Goal: Task Accomplishment & Management: Manage account settings

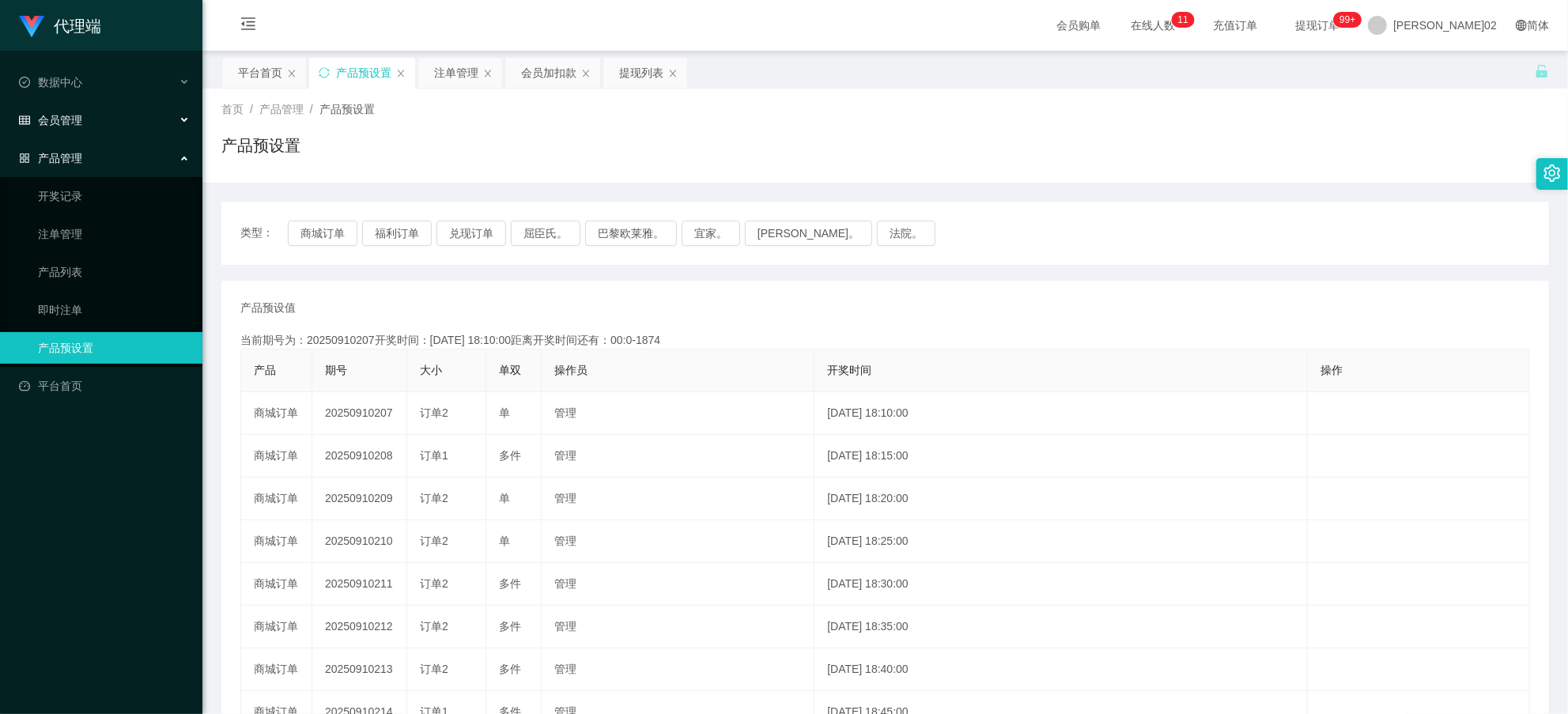
click at [89, 113] on div "会员管理" at bounding box center [101, 119] width 202 height 32
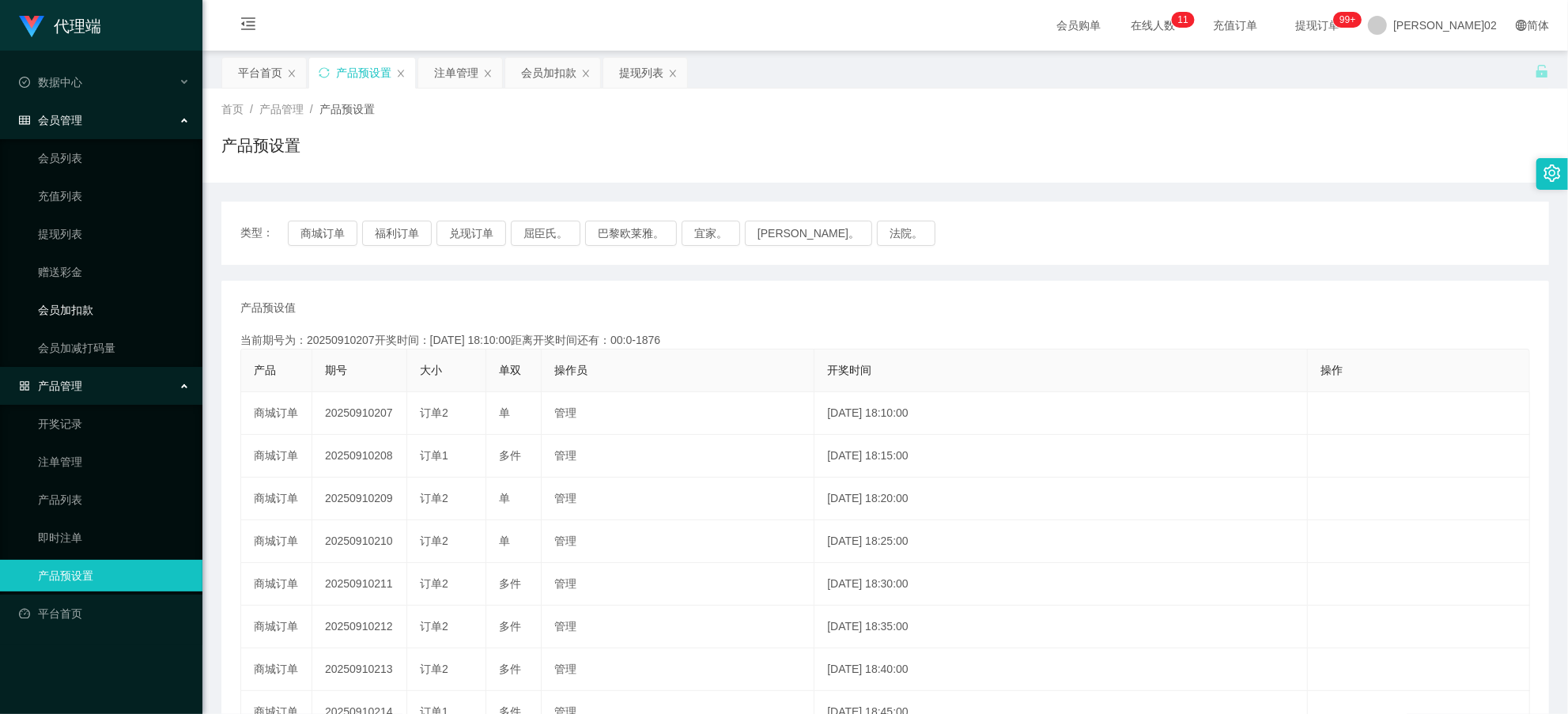
click at [66, 303] on link "会员加扣款" at bounding box center [114, 310] width 152 height 32
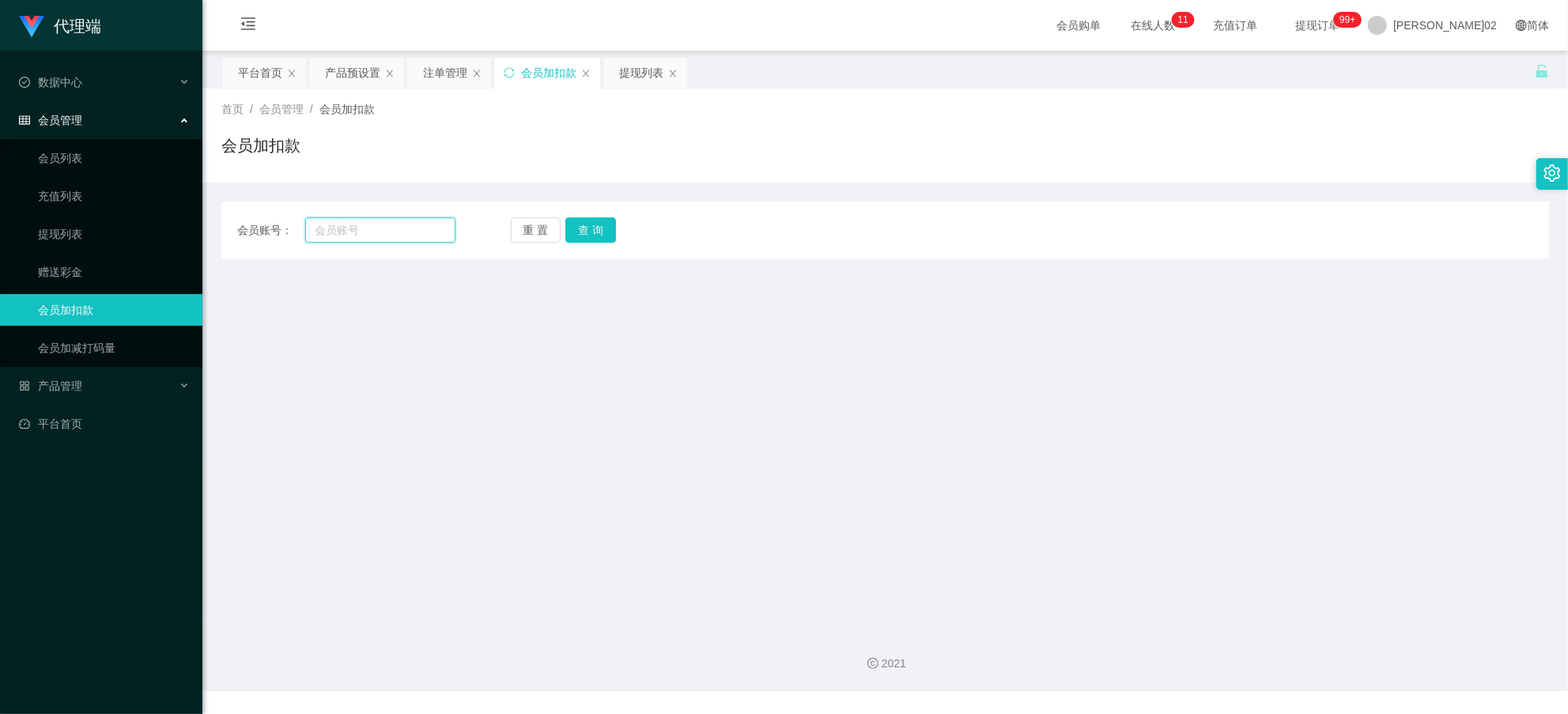
click at [391, 232] on input "text" at bounding box center [380, 230] width 151 height 25
paste input "Clm1234"
type input "Clm1234"
click at [566, 226] on button "查 询" at bounding box center [591, 230] width 51 height 25
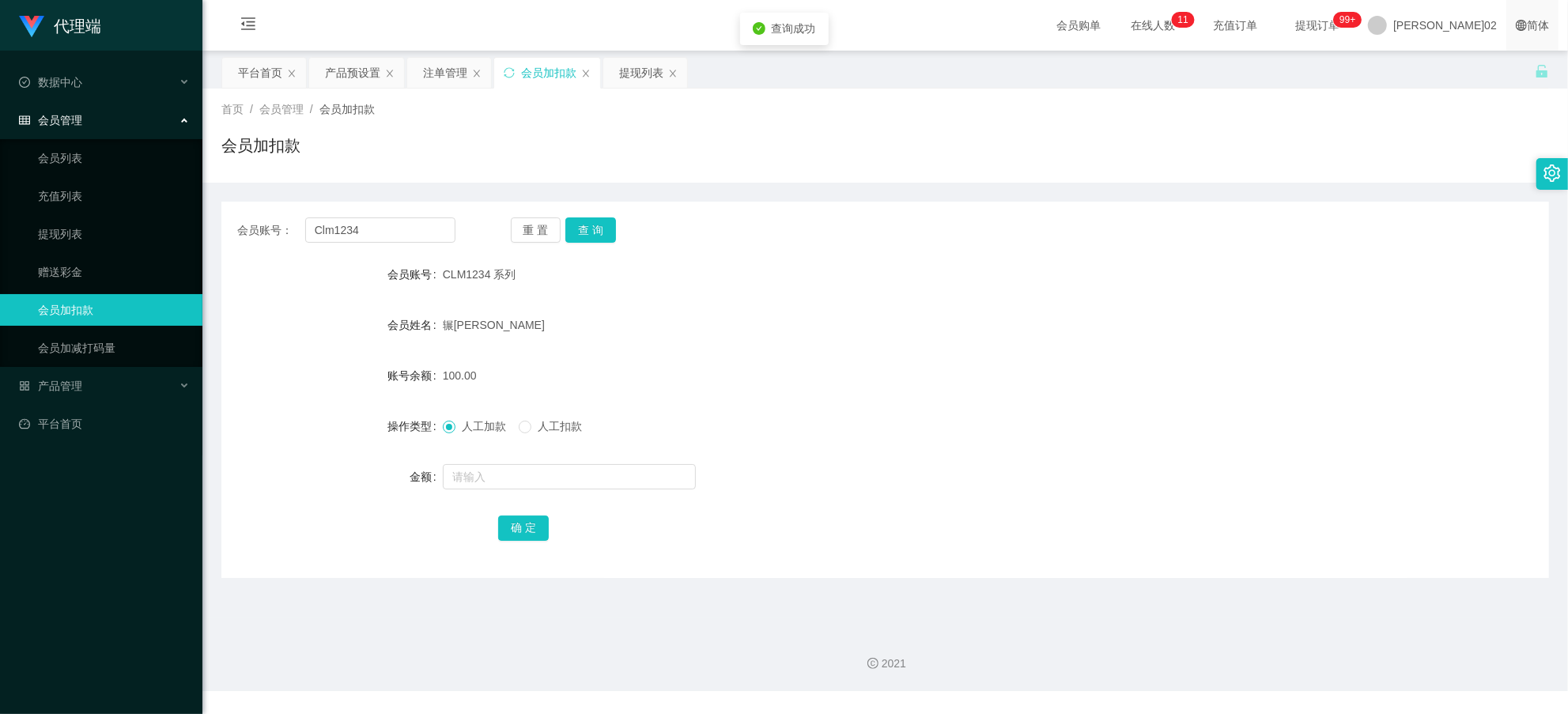
drag, startPoint x: 856, startPoint y: 340, endPoint x: 1546, endPoint y: 11, distance: 764.4
click at [860, 336] on div "辗丽孟" at bounding box center [830, 324] width 774 height 32
drag, startPoint x: 374, startPoint y: 238, endPoint x: 312, endPoint y: 231, distance: 62.4
click at [312, 231] on input "Clm1234" at bounding box center [380, 230] width 151 height 25
click at [591, 237] on button "查 询" at bounding box center [591, 230] width 51 height 25
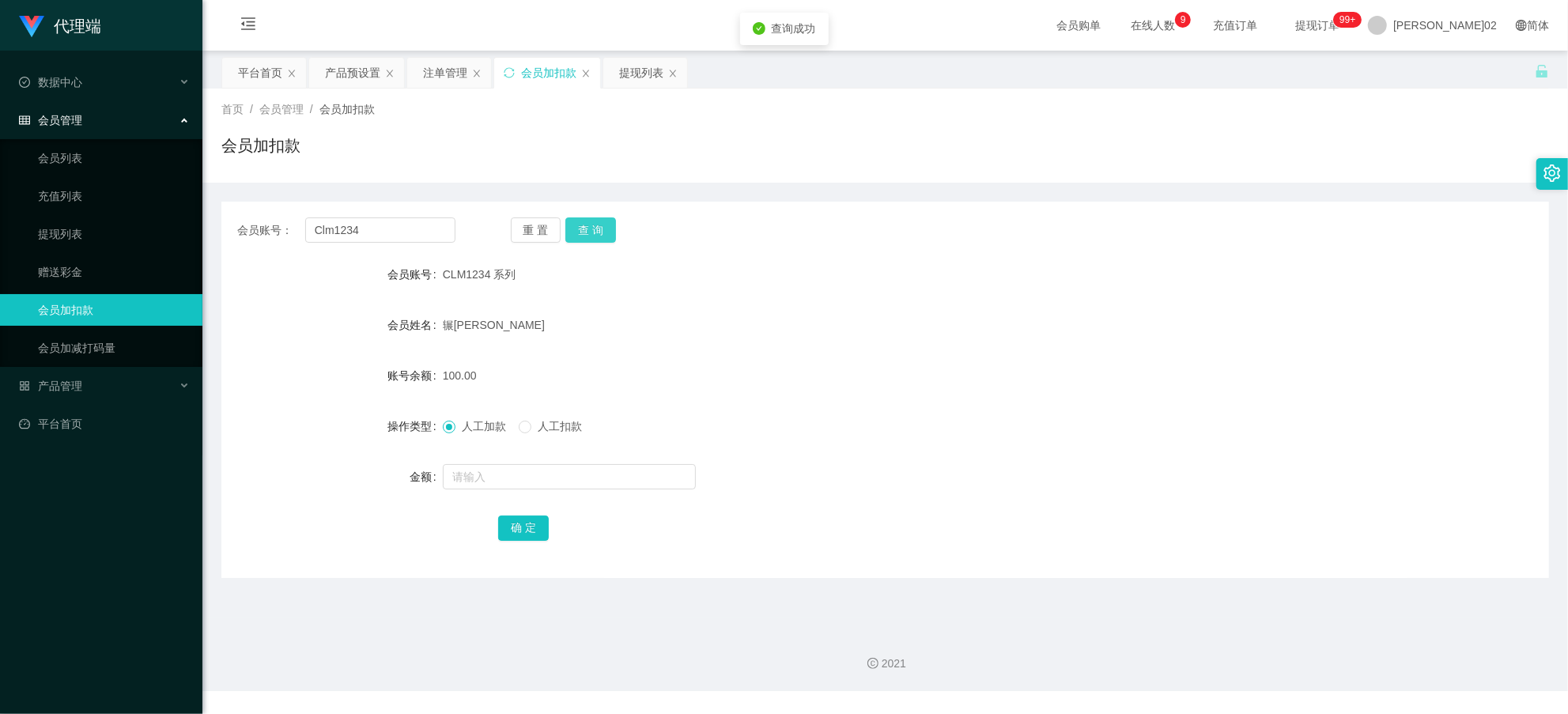
click at [589, 233] on button "查 询" at bounding box center [591, 230] width 51 height 25
click at [405, 226] on input "Clm1234" at bounding box center [380, 230] width 151 height 25
click at [746, 423] on div "人工加款 人工扣款" at bounding box center [830, 425] width 774 height 32
click at [361, 82] on div "产品预设置" at bounding box center [352, 72] width 55 height 30
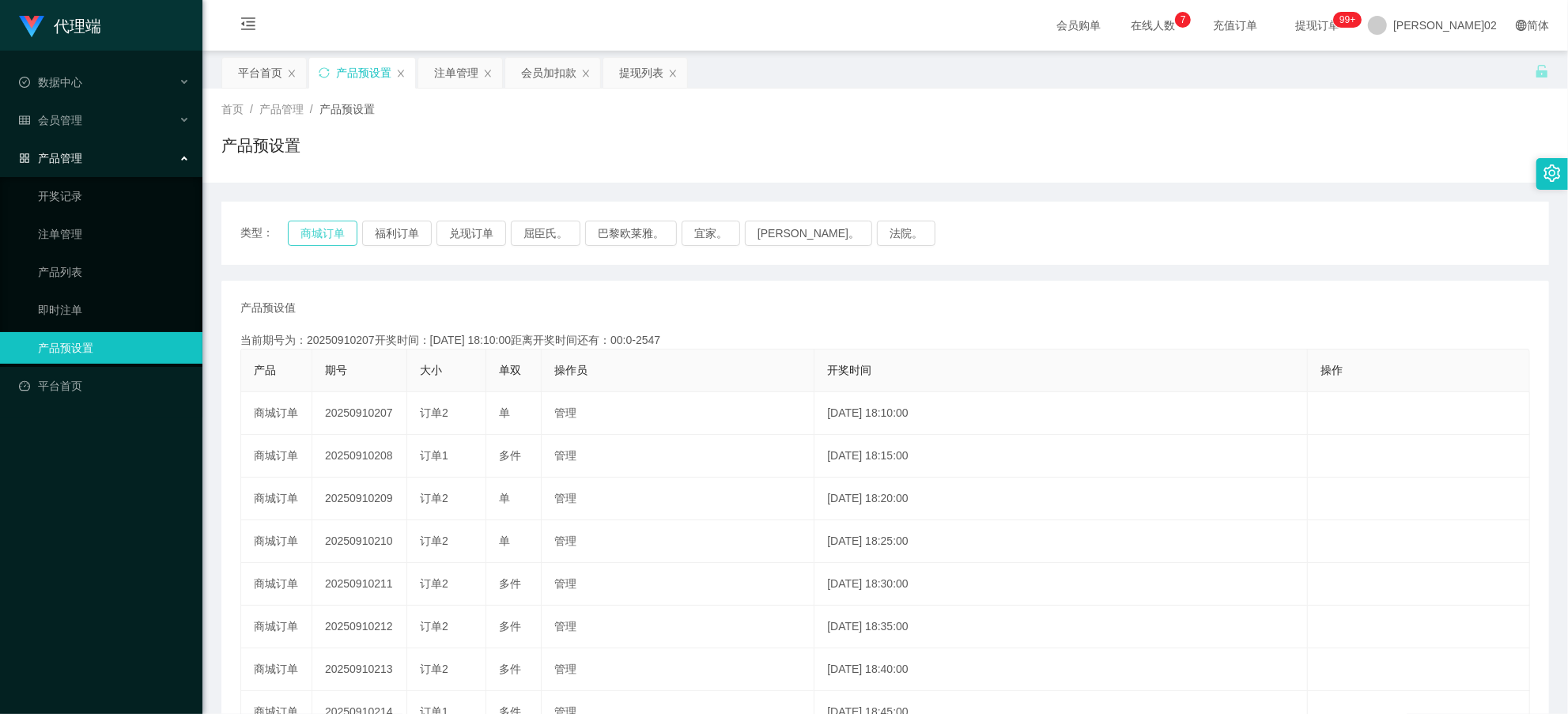
click at [345, 226] on button "商城订单" at bounding box center [323, 233] width 70 height 25
drag, startPoint x: 345, startPoint y: 226, endPoint x: 423, endPoint y: 13, distance: 226.8
click at [345, 219] on div "类型： 商城订单 福利订单 兑现订单 屈臣氏。 巴黎欧莱雅。 宜家。 森亨。 法院。" at bounding box center [886, 232] width 1328 height 63
click at [532, 315] on div "产品预设值 添加期号" at bounding box center [885, 307] width 1290 height 17
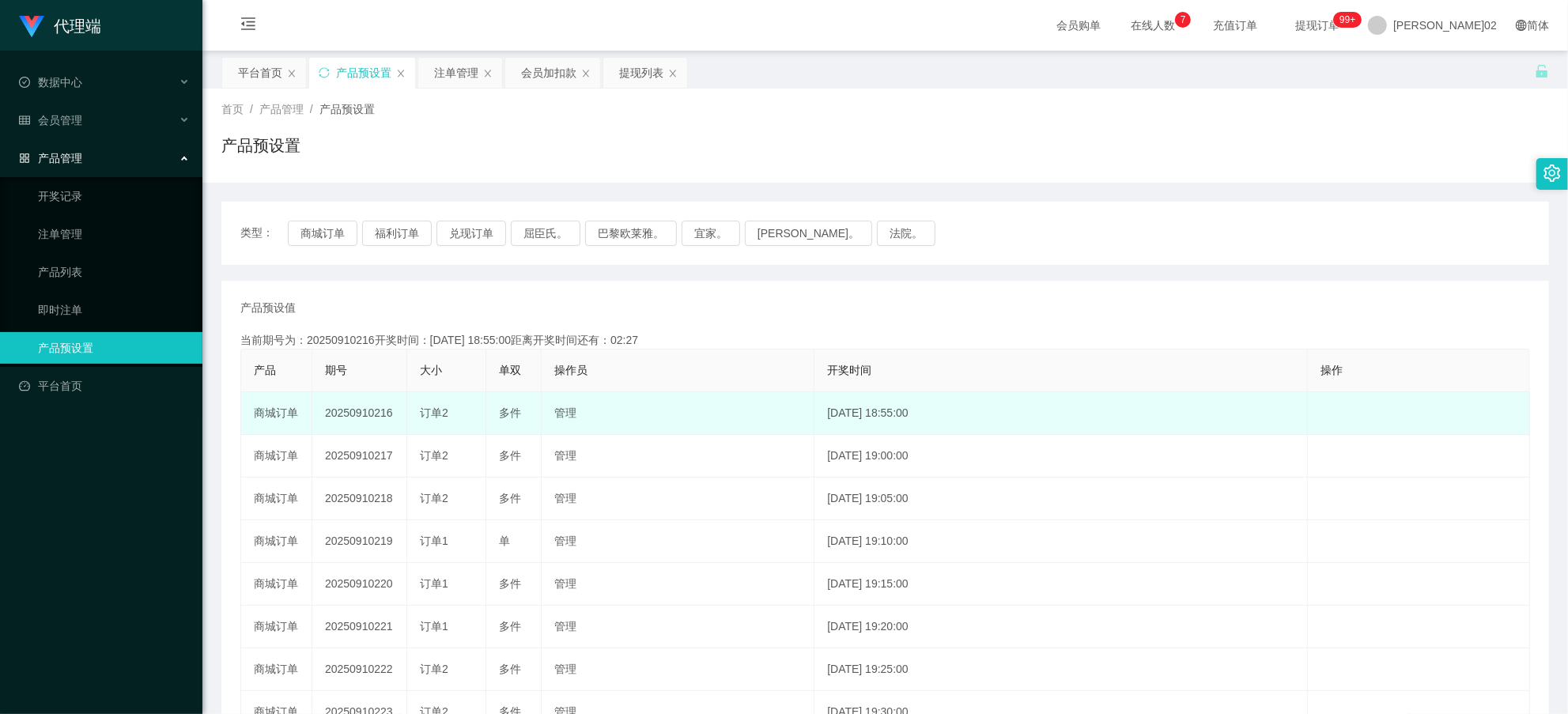
click at [352, 412] on td "20250910216" at bounding box center [360, 414] width 95 height 43
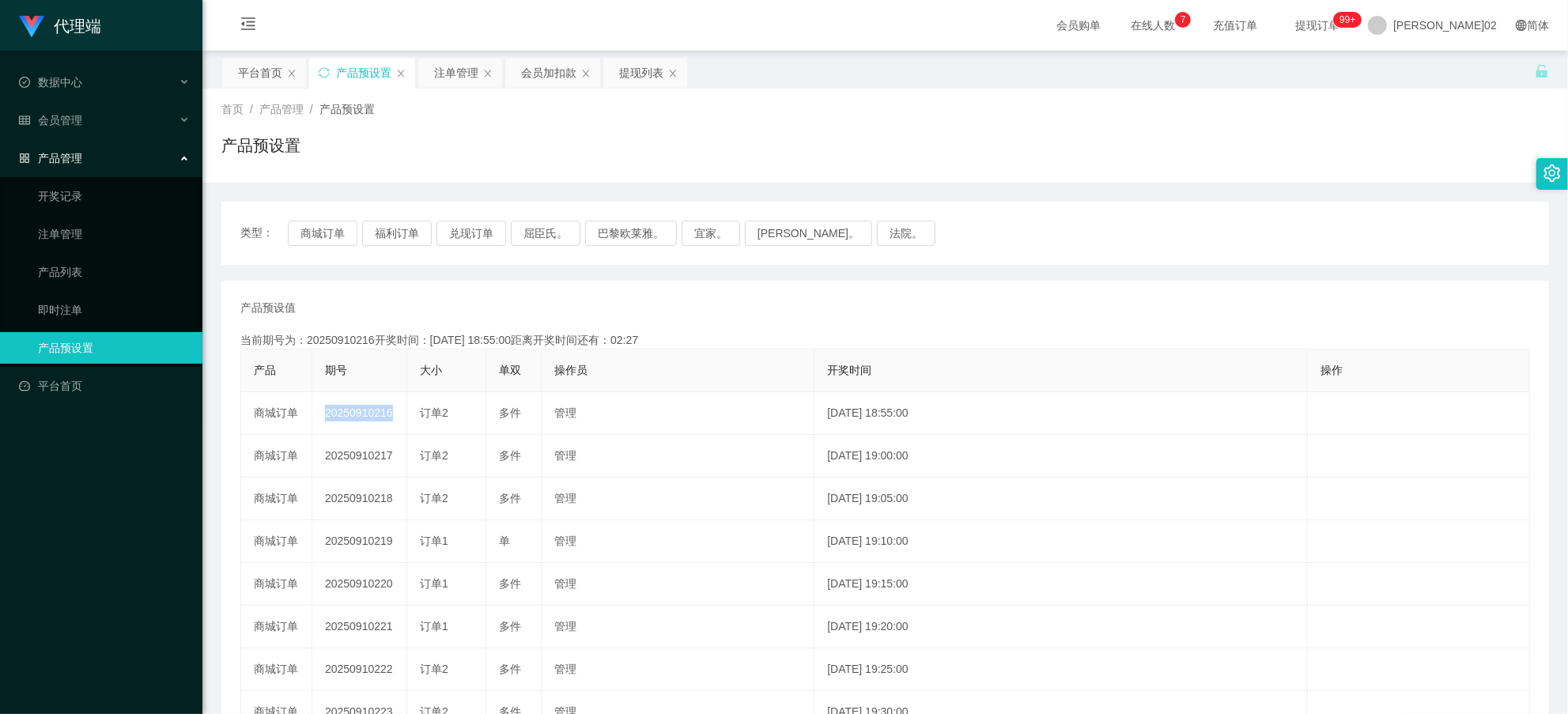
copy td "20250910216"
click at [306, 232] on button "商城订单" at bounding box center [323, 233] width 70 height 25
click at [613, 76] on div "提现列表" at bounding box center [645, 72] width 84 height 30
click at [642, 74] on div "提现列表" at bounding box center [642, 72] width 45 height 30
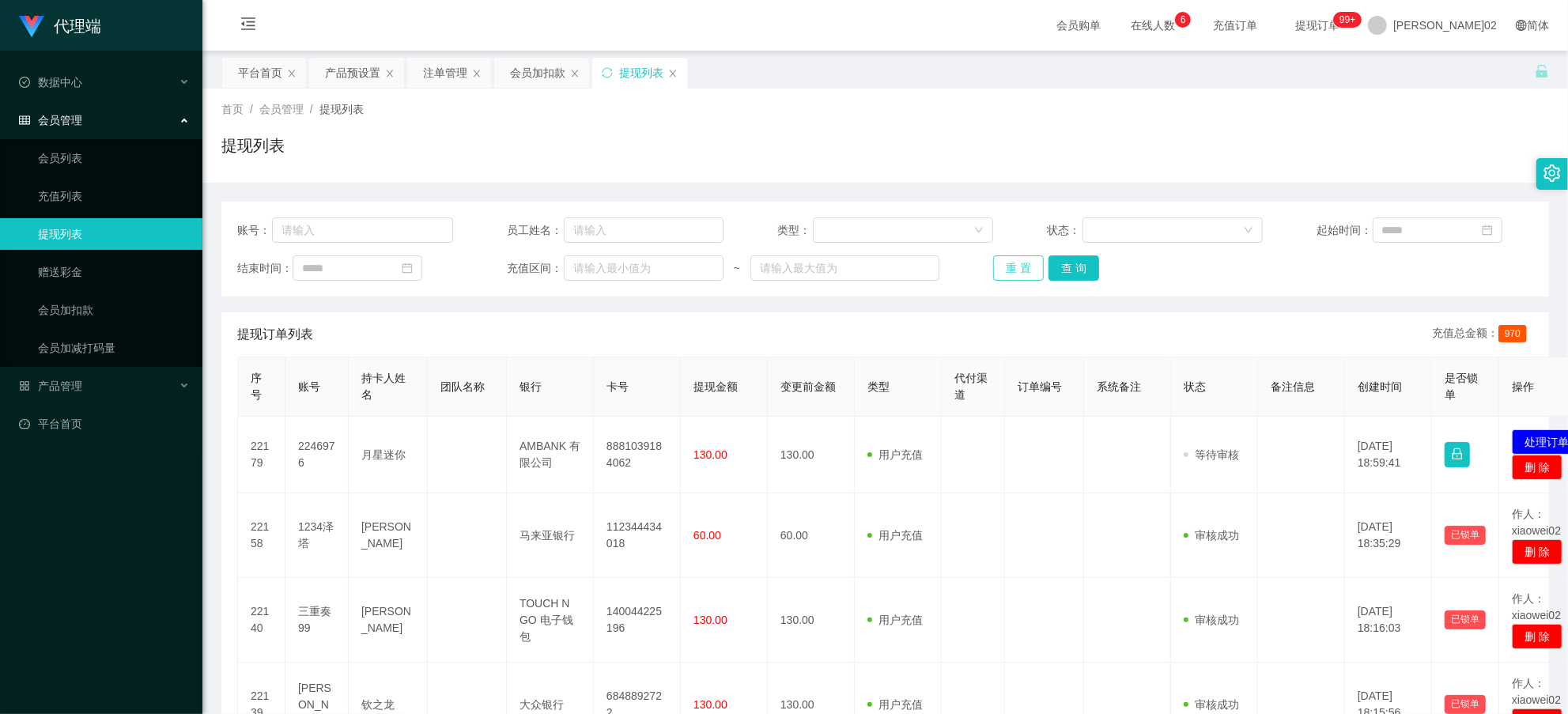
click at [1037, 272] on button "重 置" at bounding box center [1019, 268] width 51 height 25
click at [1031, 270] on button "重 置" at bounding box center [1019, 268] width 51 height 25
click at [1276, 287] on div "账号： 员工姓名： 类型： 状态： 起始时间： 结束时间： 充值区间： ~ 重 置 查 询" at bounding box center [886, 249] width 1328 height 95
click at [515, 66] on div "会员加扣款" at bounding box center [538, 72] width 55 height 30
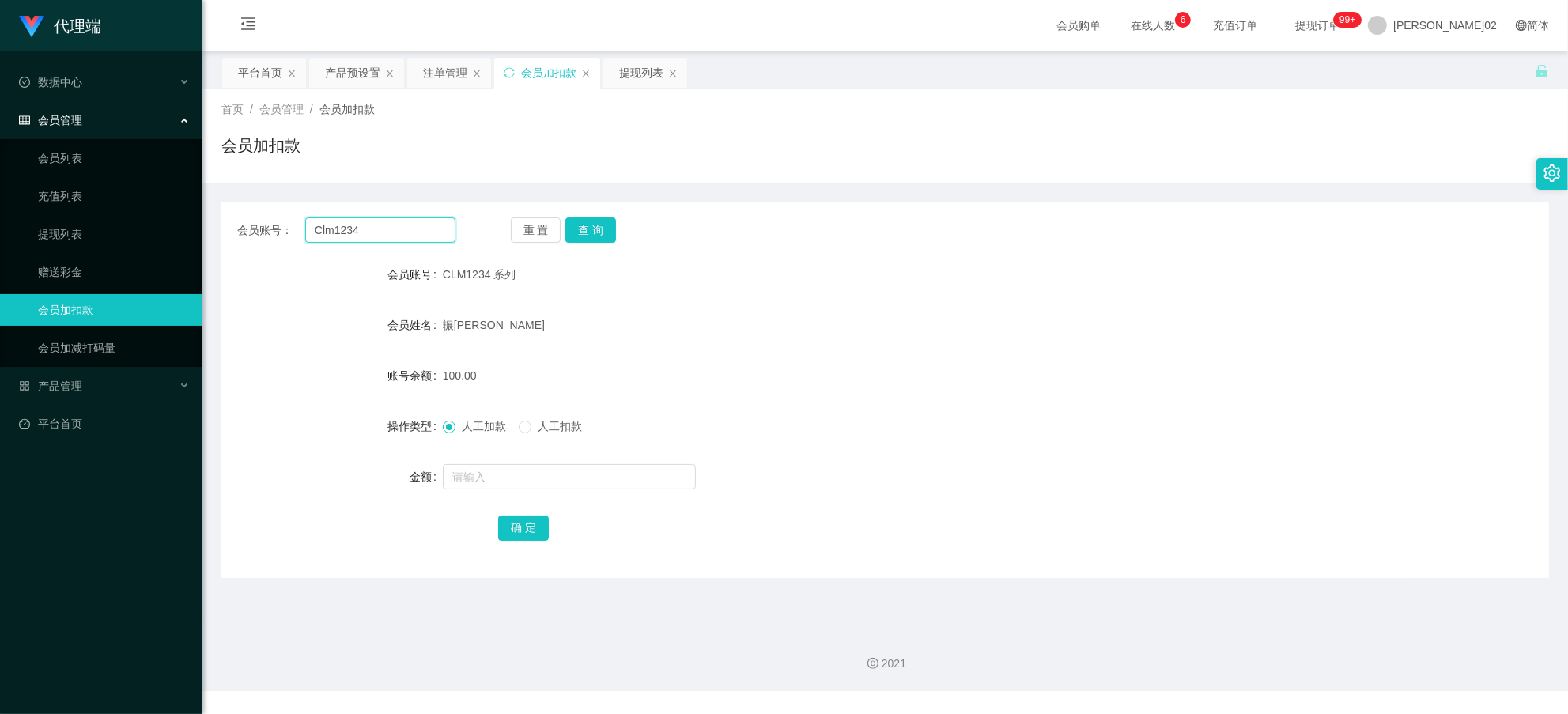
click at [352, 230] on input "Clm1234" at bounding box center [380, 230] width 151 height 25
drag, startPoint x: 367, startPoint y: 227, endPoint x: 278, endPoint y: 246, distance: 91.0
click at [278, 246] on div "会员账号： Clm1234 重 置 查 询 会员账号 CLM1234 系列 会员姓名 辗丽孟 账号余额 100.00 操作类型 人工加款 人工扣款 金额 确 定" at bounding box center [886, 389] width 1328 height 376
paste input "TJYoutube01"
type input "TJYoutube01"
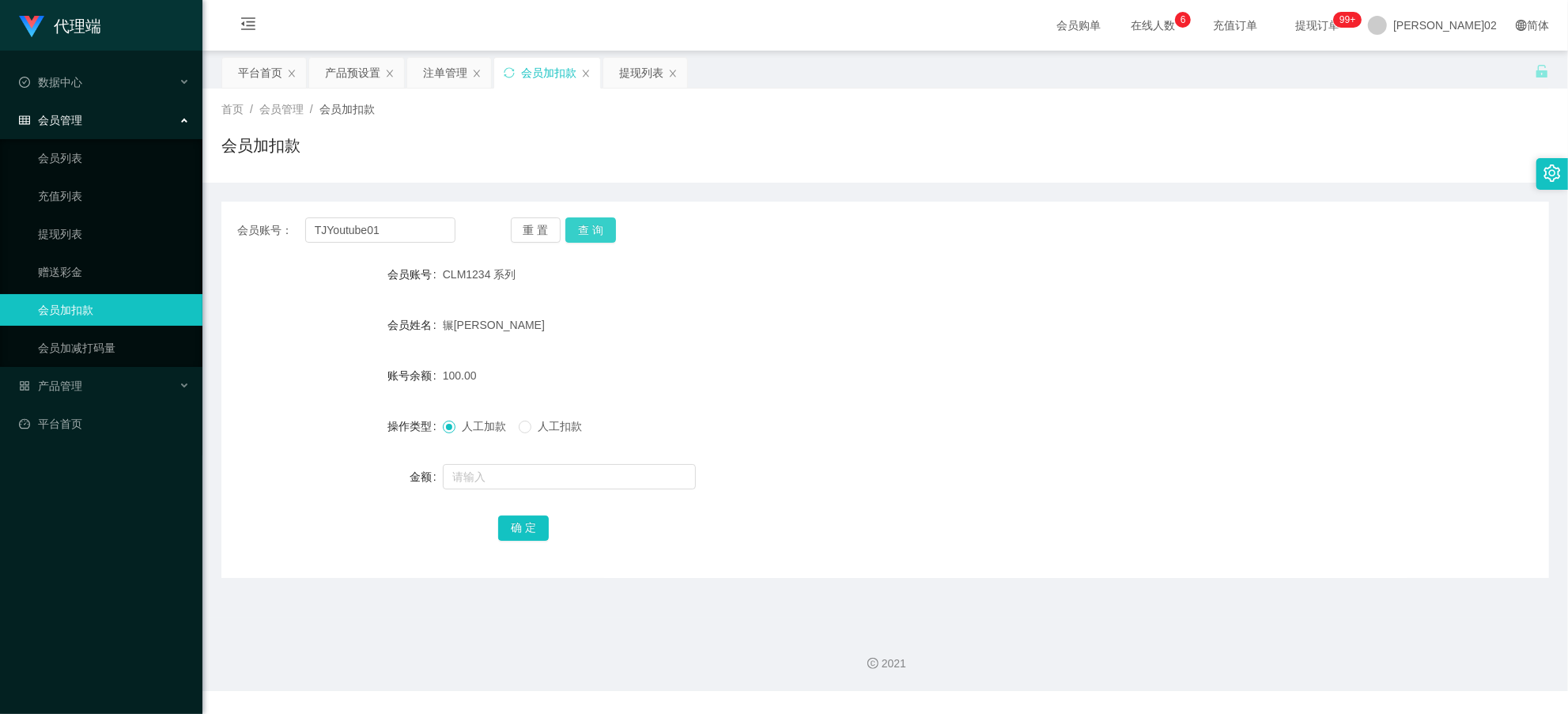
click at [583, 229] on button "查 询" at bounding box center [591, 230] width 51 height 25
drag, startPoint x: 935, startPoint y: 306, endPoint x: 1253, endPoint y: 120, distance: 368.4
click at [935, 304] on form "会员账号 TJYoutube01 会员姓名 chee tzan jiun 账号余额 100.00 操作类型 人工加款 人工扣款 金额 确 定" at bounding box center [886, 400] width 1328 height 285
click at [359, 72] on div "产品预设置" at bounding box center [352, 72] width 55 height 30
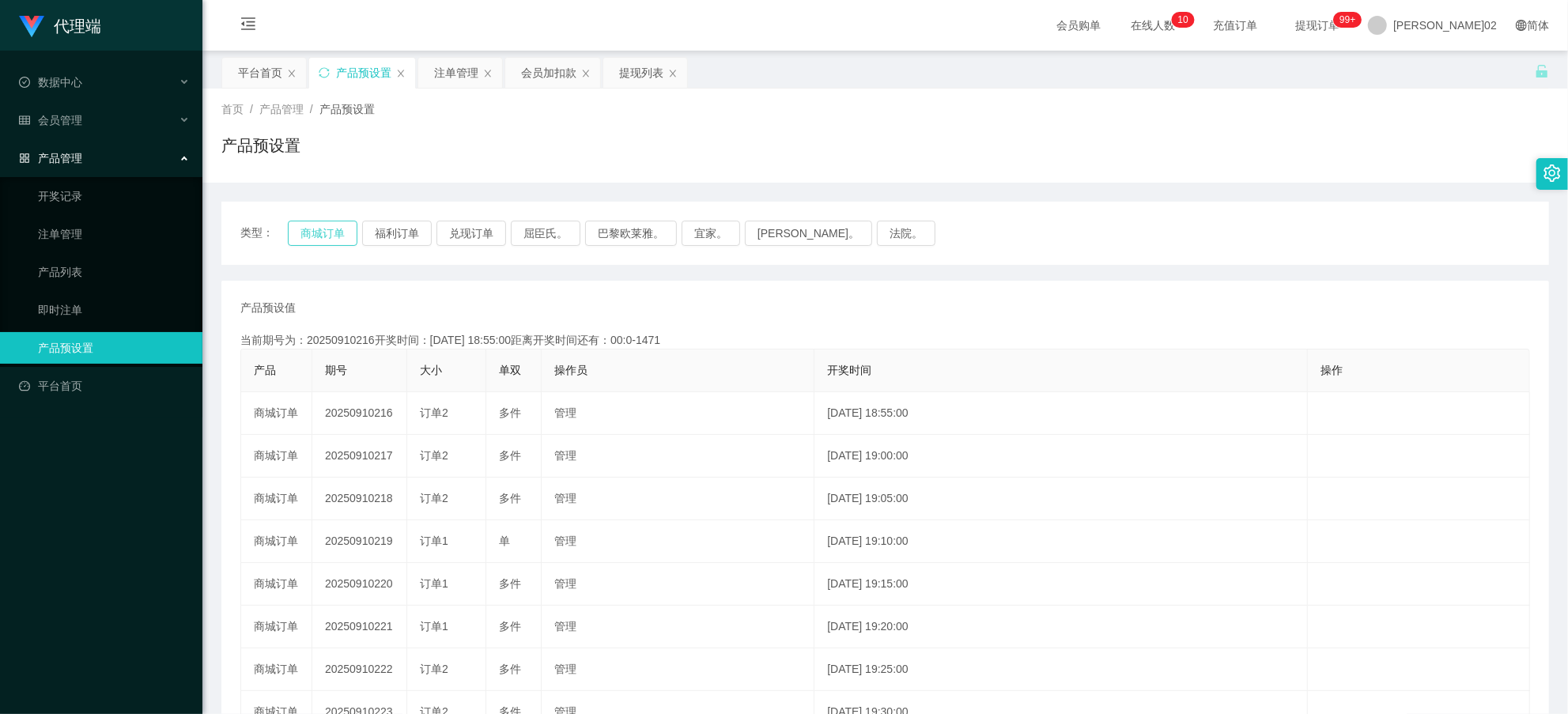
click at [346, 238] on button "商城订单" at bounding box center [323, 233] width 70 height 25
click at [511, 324] on div "产品预设值 添加期号 当前期号为：20250910221开奖时间：2025-09-10 19:20:00距离开奖时间还有： 产品 期号 大小 单双 操作员 开…" at bounding box center [885, 584] width 1290 height 570
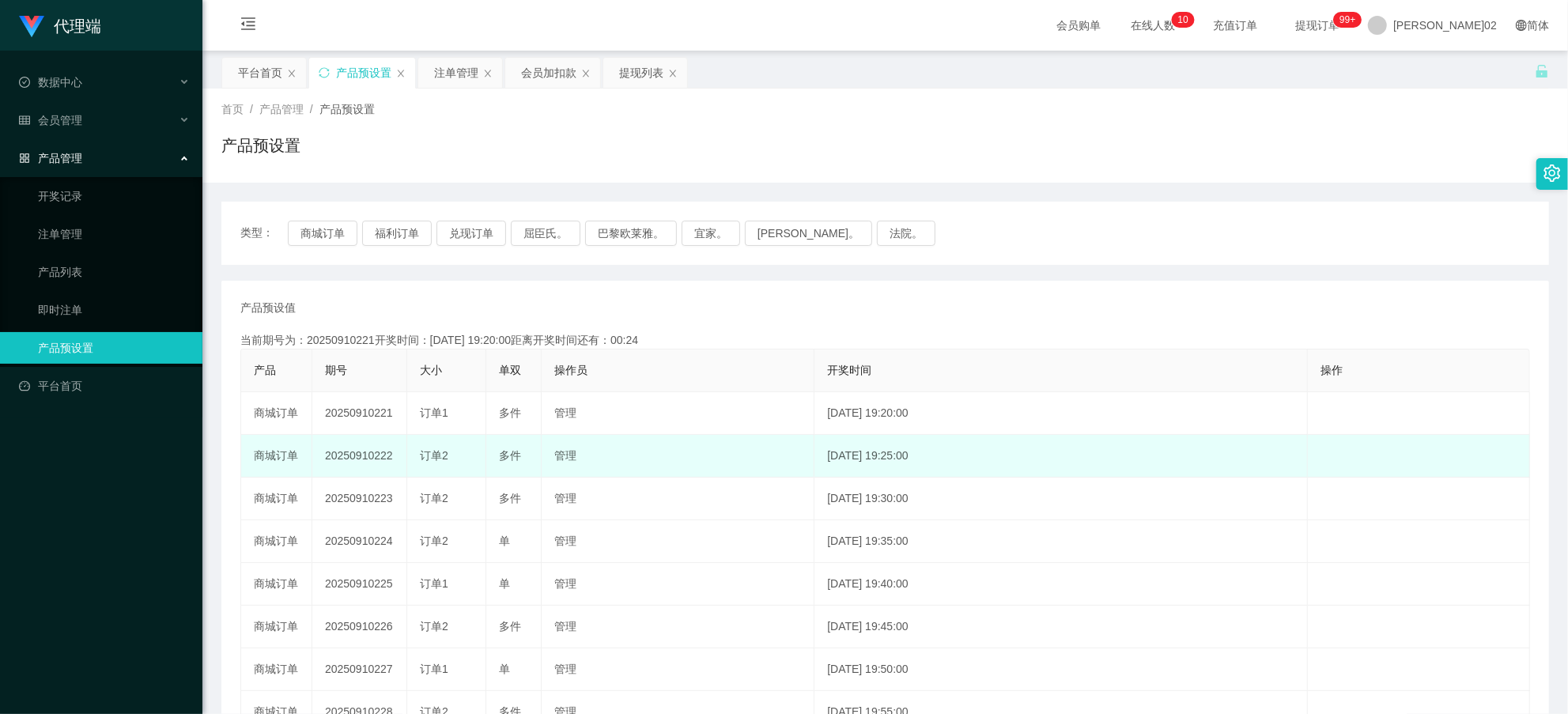
click at [359, 453] on td "20250910222" at bounding box center [360, 456] width 95 height 43
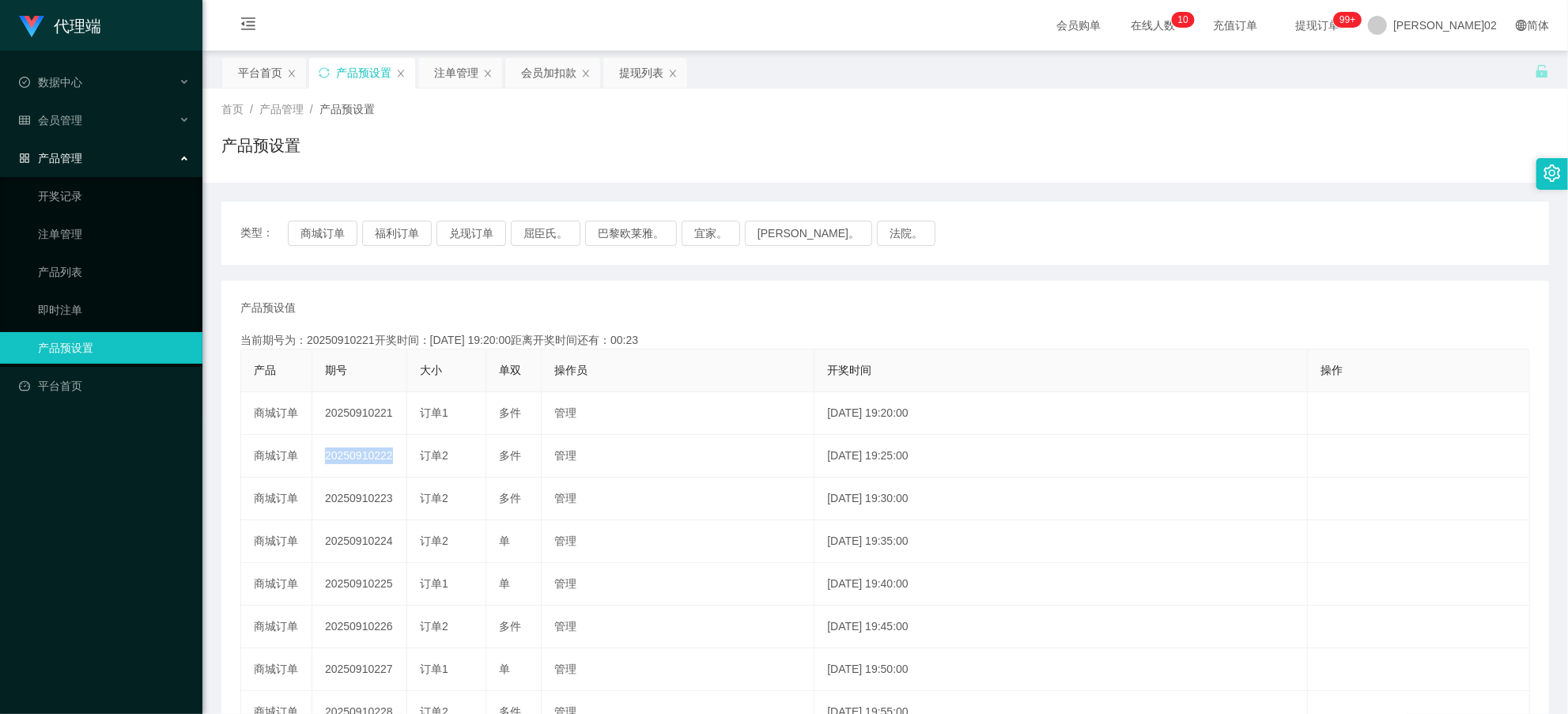
copy td "20250910222"
click at [340, 234] on button "商城订单" at bounding box center [323, 233] width 70 height 25
click at [321, 235] on button "商城订单" at bounding box center [323, 233] width 70 height 25
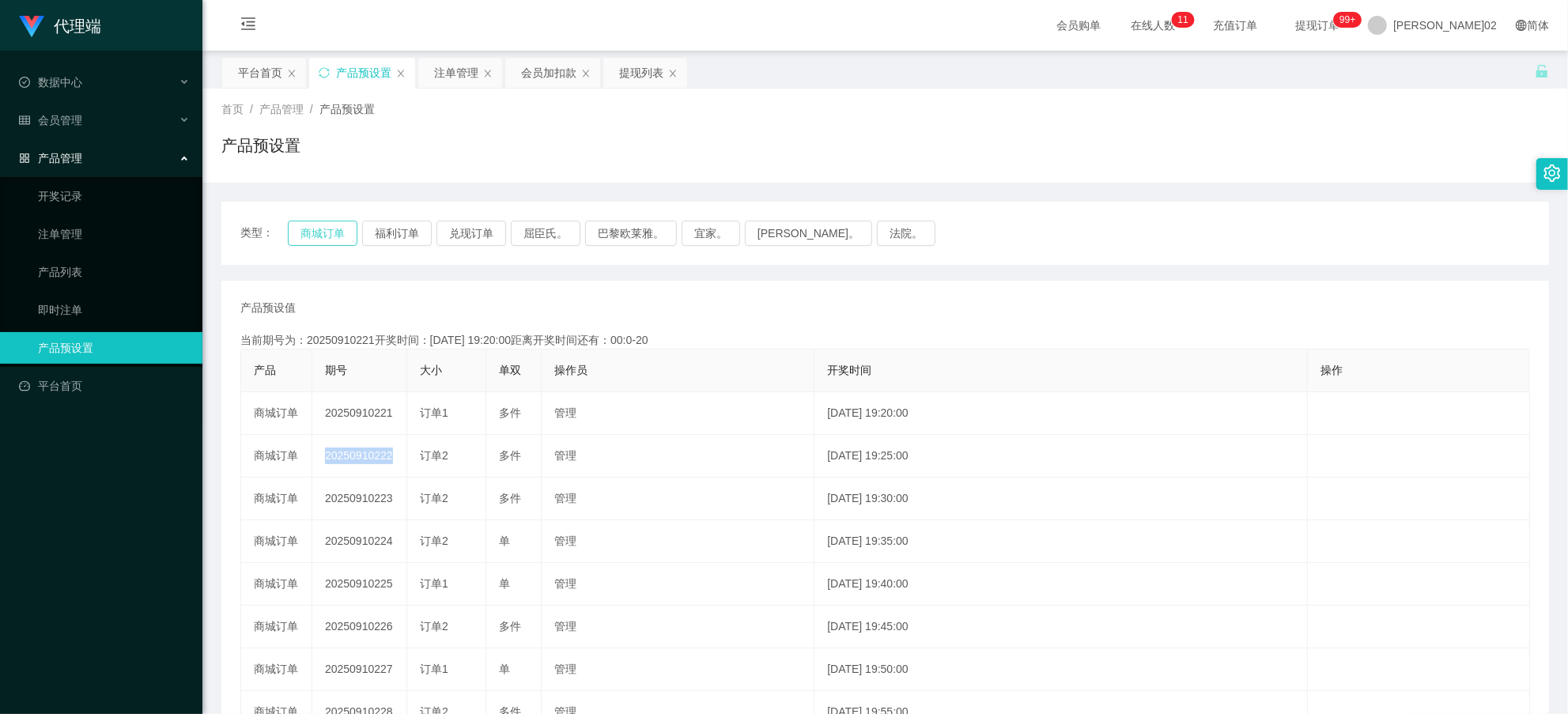
click at [321, 235] on button "商城订单" at bounding box center [323, 233] width 70 height 25
click at [359, 240] on div "类型： 商城订单 福利订单 兑现订单 屈臣氏。 巴黎欧莱雅。 宜家。 森亨。 法院。" at bounding box center [885, 233] width 1290 height 25
drag, startPoint x: 359, startPoint y: 240, endPoint x: 319, endPoint y: 231, distance: 41.0
click at [319, 231] on button "商城订单" at bounding box center [323, 233] width 70 height 25
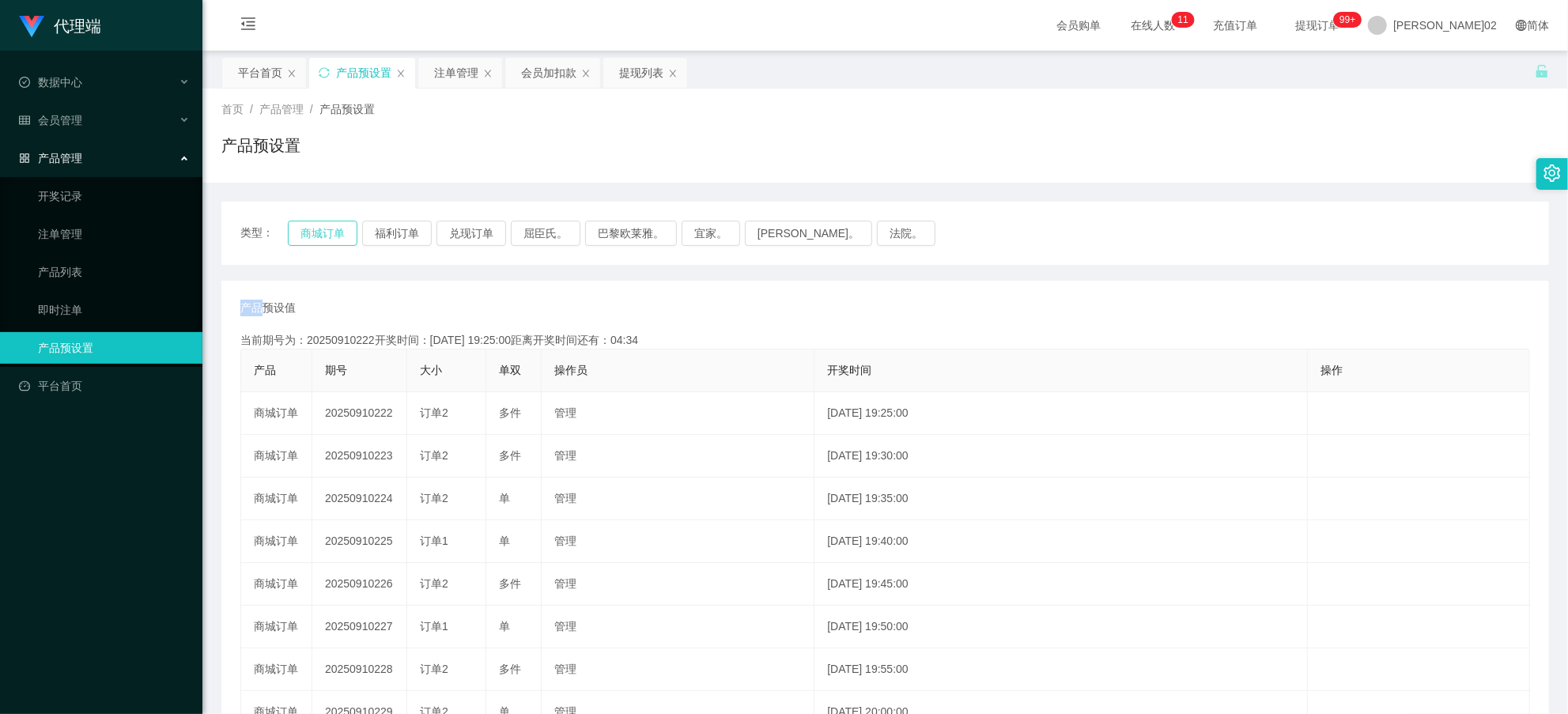
click at [319, 231] on button "商城订单" at bounding box center [323, 233] width 70 height 25
click at [532, 69] on div "会员加扣款" at bounding box center [548, 72] width 55 height 30
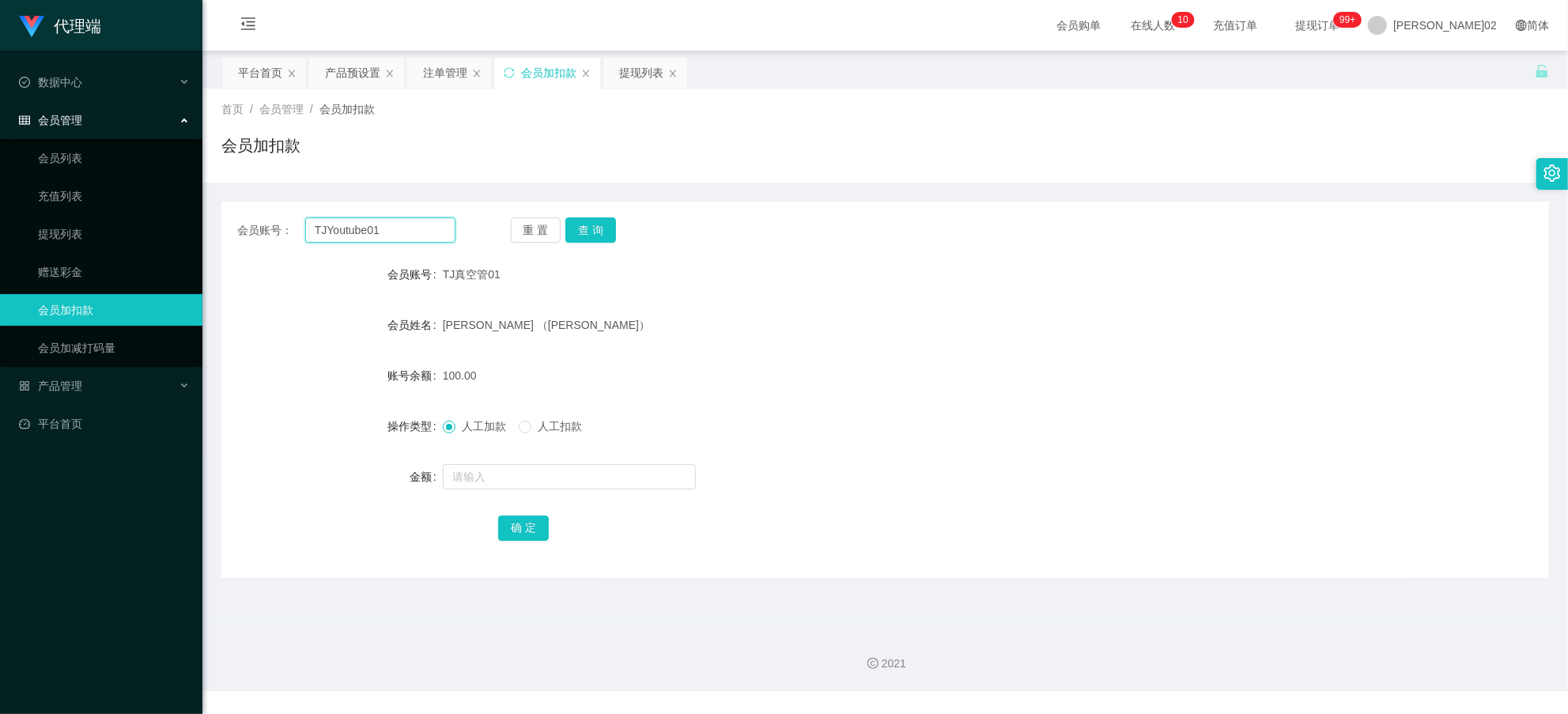
drag, startPoint x: 401, startPoint y: 227, endPoint x: 261, endPoint y: 219, distance: 140.2
click at [261, 219] on div "会员账号： TJYoutube01" at bounding box center [346, 230] width 219 height 25
paste input "Franky123"
type input "Franky123"
click at [593, 219] on button "查 询" at bounding box center [591, 230] width 51 height 25
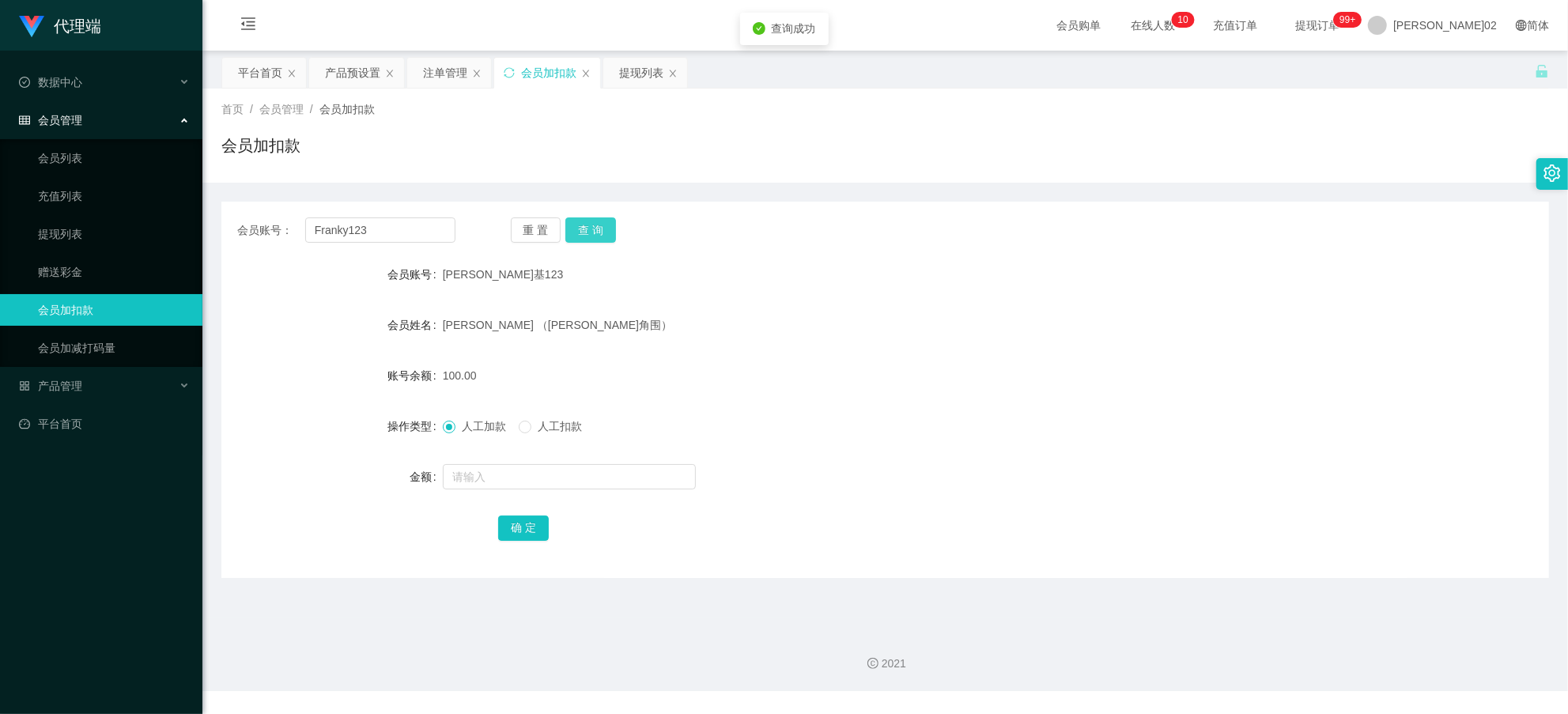
click at [592, 226] on button "查 询" at bounding box center [591, 230] width 51 height 25
click at [1050, 317] on div "Franky Hong kok wai （富兰基·康角围）" at bounding box center [830, 324] width 774 height 32
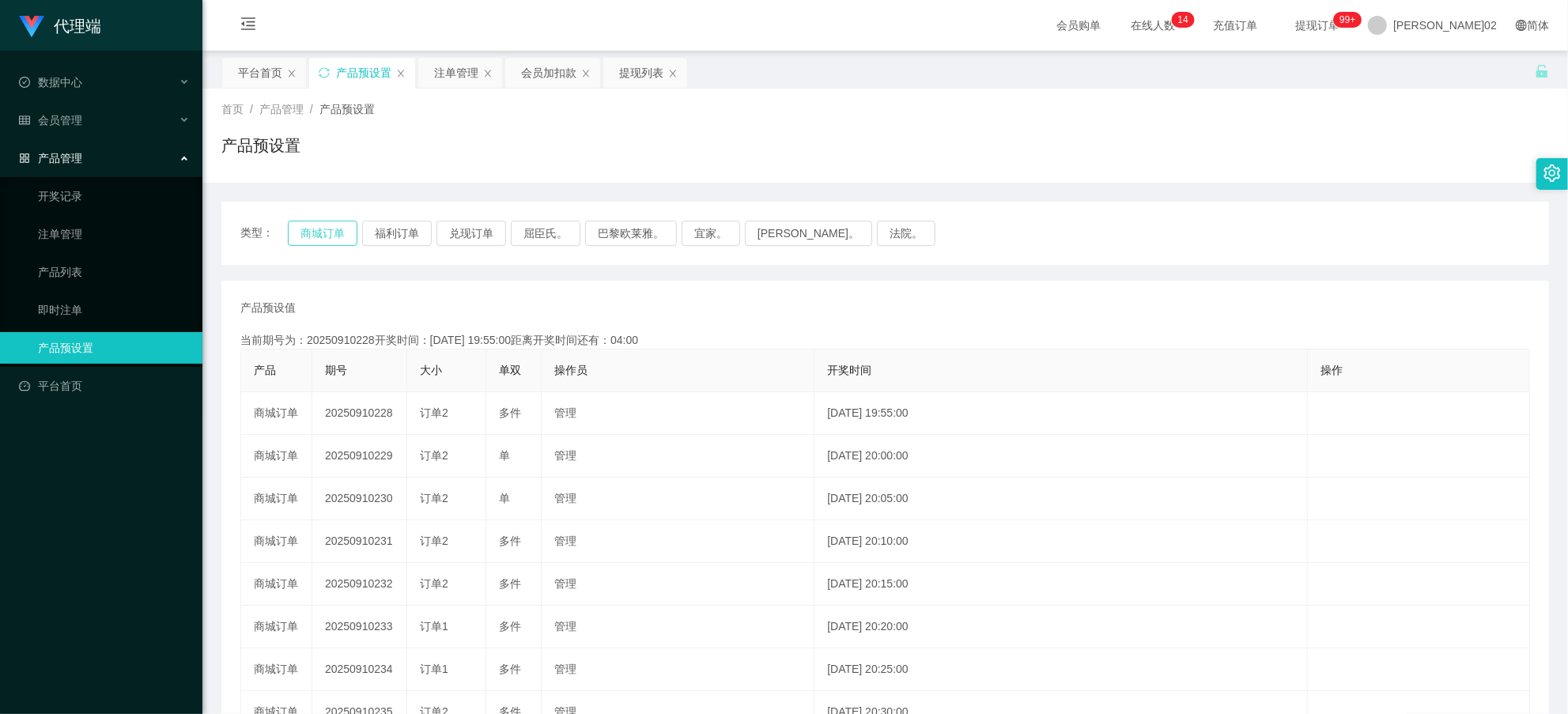
click at [304, 233] on button "商城订单" at bounding box center [323, 233] width 70 height 25
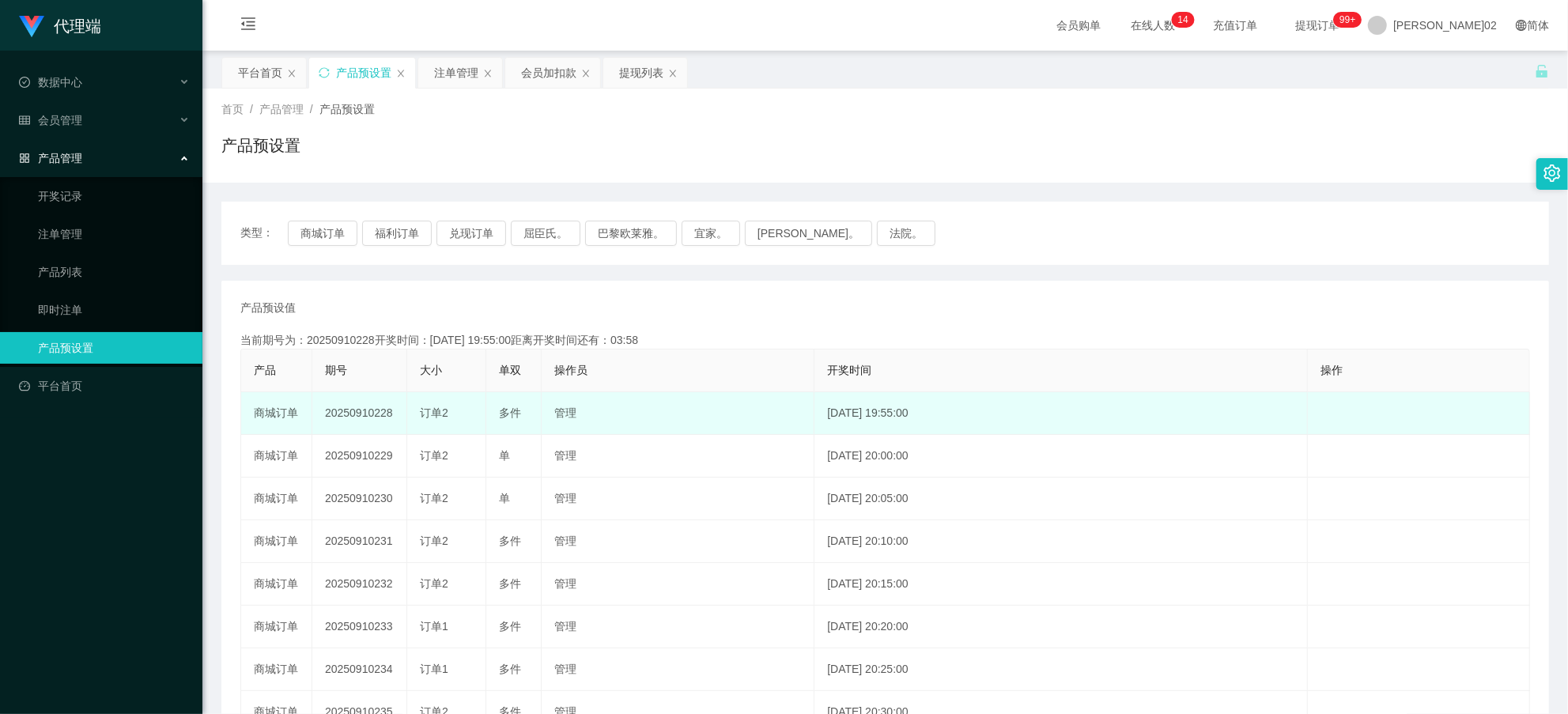
click at [361, 409] on td "20250910228" at bounding box center [360, 414] width 95 height 43
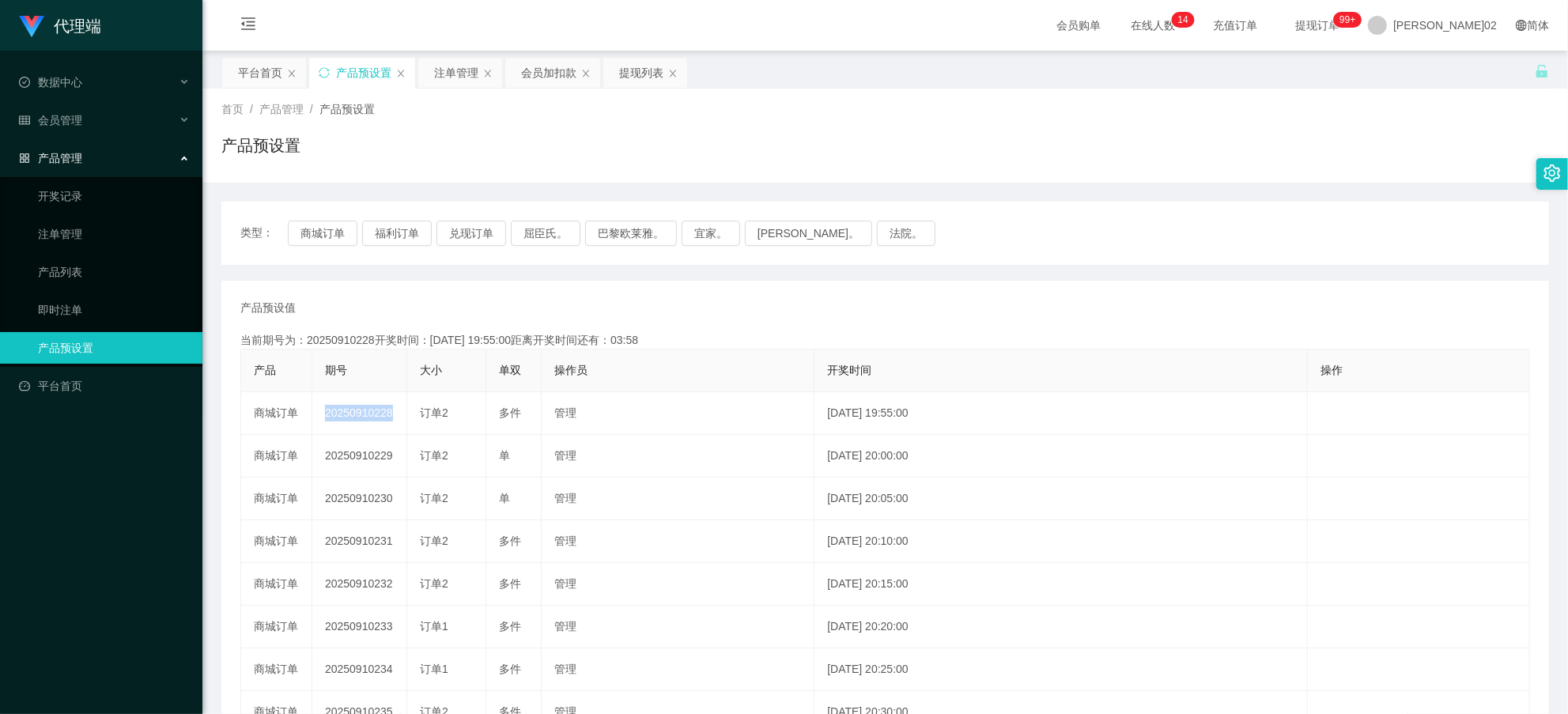
copy td "20250910228"
click at [533, 66] on div "会员加扣款" at bounding box center [548, 72] width 55 height 30
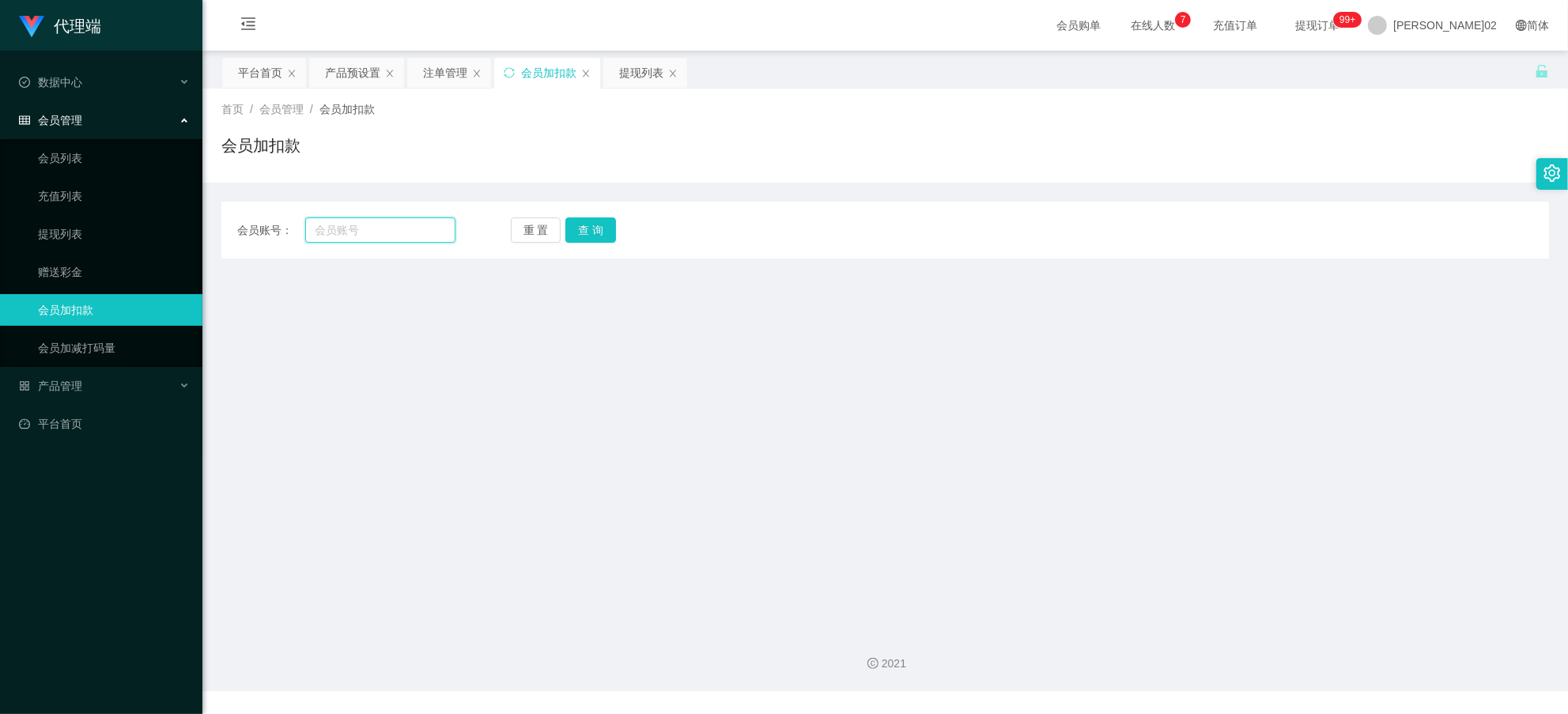
drag, startPoint x: 398, startPoint y: 240, endPoint x: 420, endPoint y: 230, distance: 24.2
click at [398, 238] on input "text" at bounding box center [380, 230] width 151 height 25
click at [460, 80] on div "注单管理" at bounding box center [445, 72] width 45 height 30
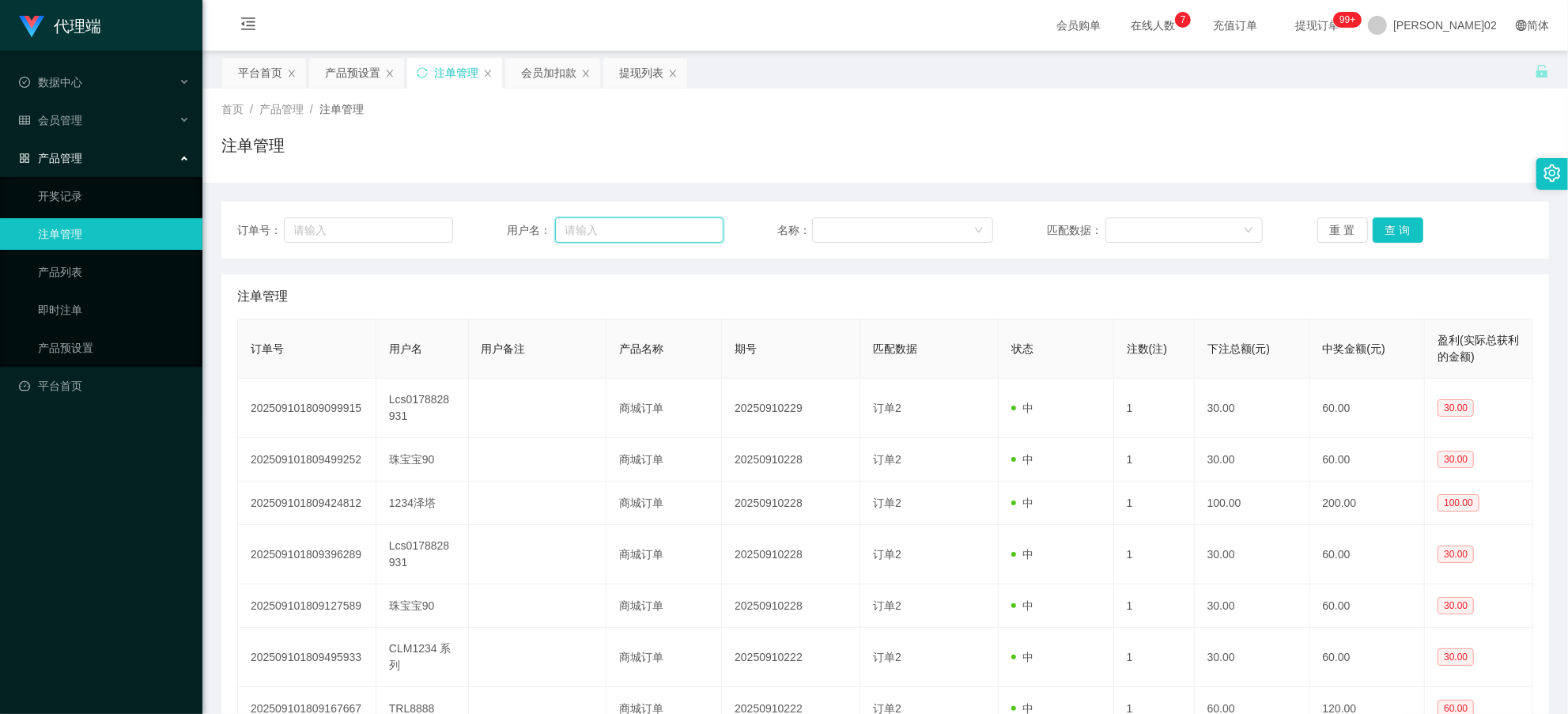
click at [589, 229] on input "text" at bounding box center [639, 230] width 168 height 25
paste input "Lcs0178828931"
type input "Lcs0178828931"
click at [1398, 227] on button "查 询" at bounding box center [1398, 230] width 51 height 25
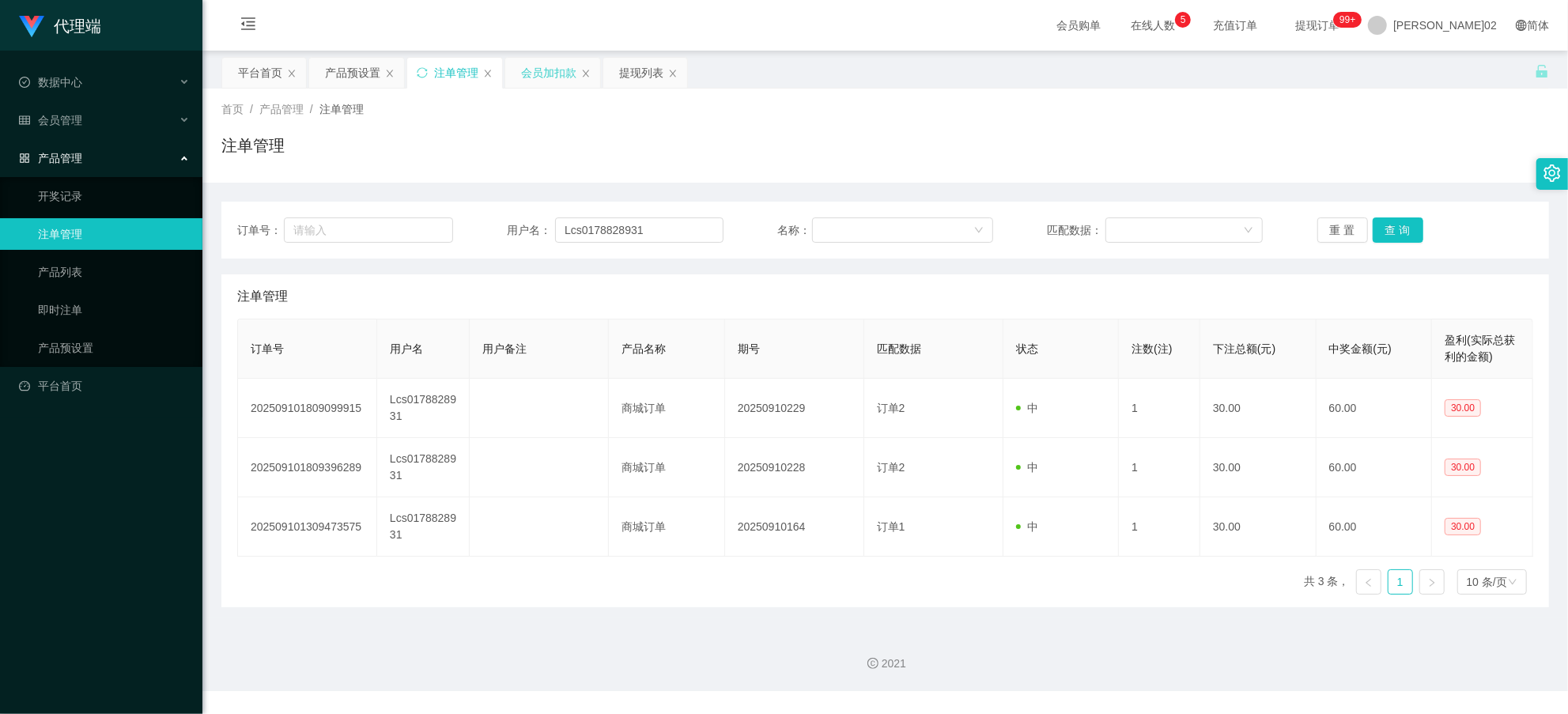
click at [542, 78] on div "会员加扣款" at bounding box center [548, 72] width 55 height 30
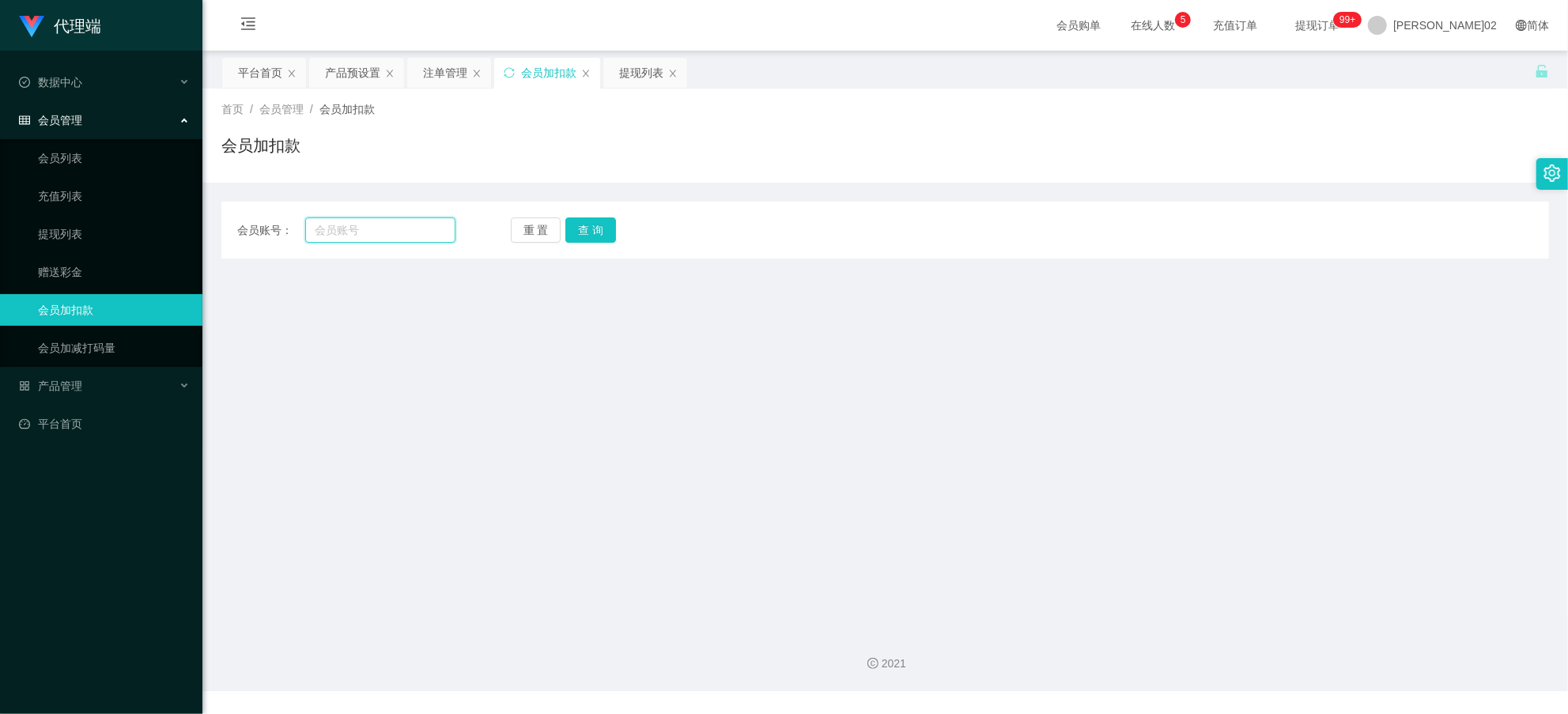
click at [404, 227] on input "text" at bounding box center [380, 230] width 151 height 25
paste input "zhubaobao90"
type input "zhubaobao90"
drag, startPoint x: 606, startPoint y: 232, endPoint x: 585, endPoint y: 277, distance: 49.7
click at [605, 233] on button "查 询" at bounding box center [591, 230] width 51 height 25
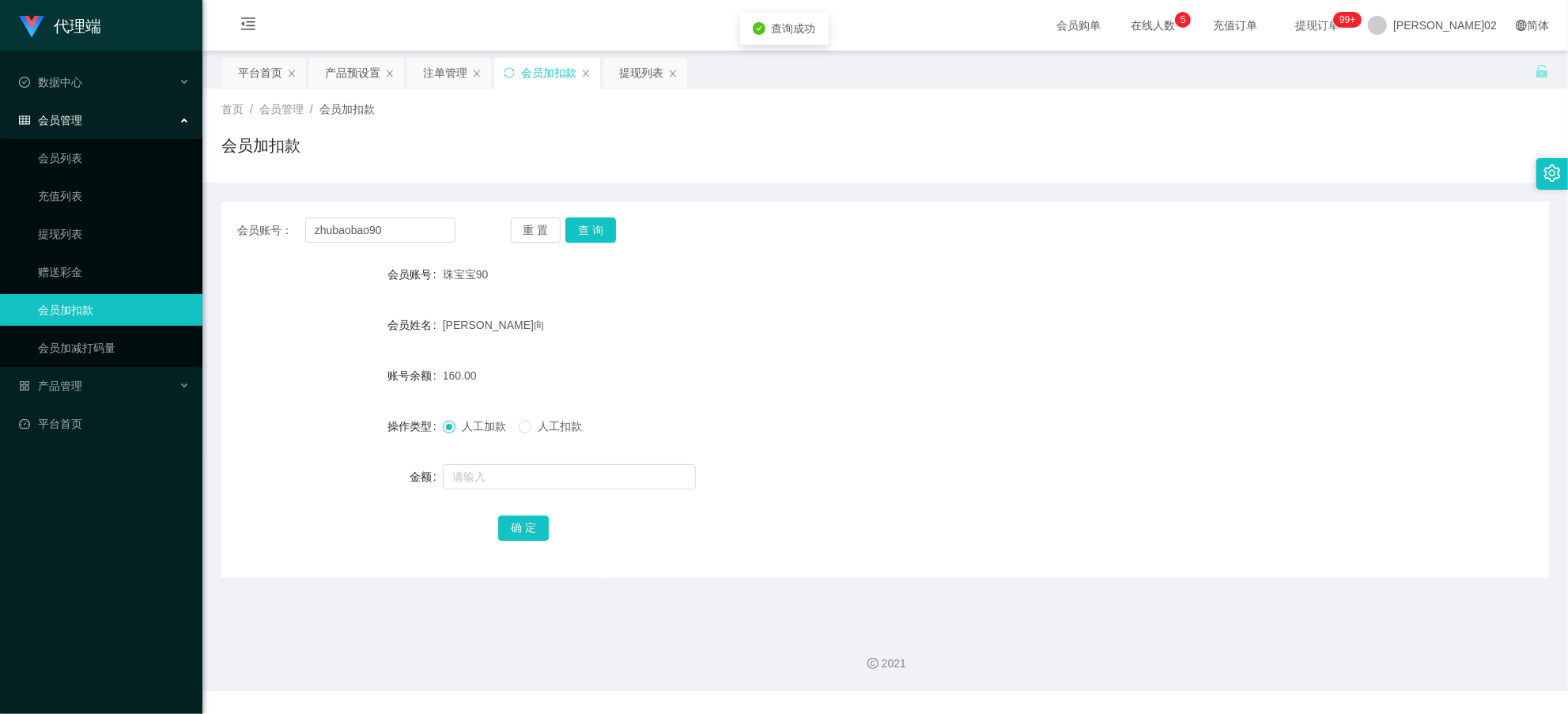
click at [540, 427] on span "人工扣款" at bounding box center [560, 425] width 57 height 13
click at [514, 480] on input "text" at bounding box center [570, 477] width 253 height 25
type input "30"
click at [523, 525] on button "确 定" at bounding box center [524, 527] width 51 height 25
drag, startPoint x: 959, startPoint y: 443, endPoint x: 969, endPoint y: 438, distance: 11.2
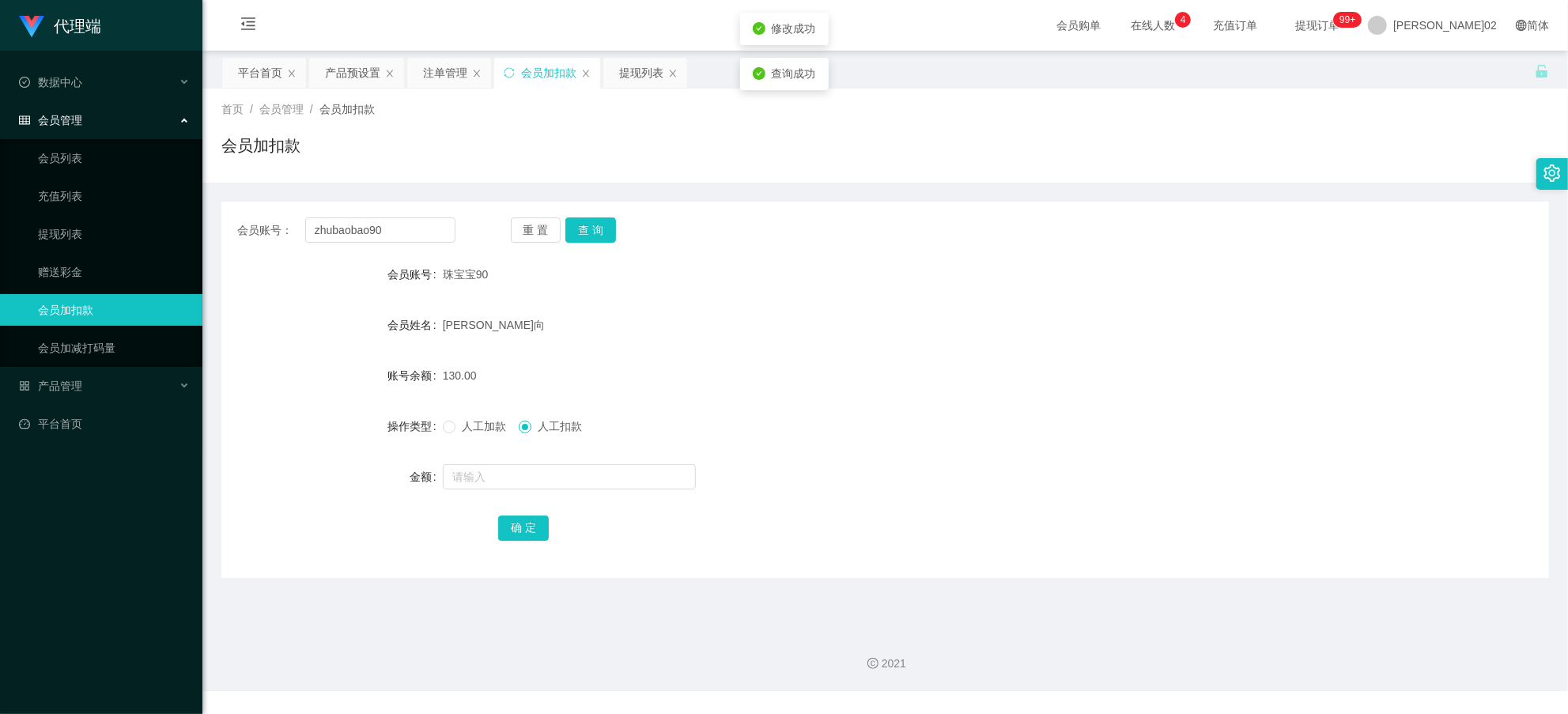
click at [969, 438] on form "会员账号 珠宝宝90 会员姓名 张宝向 账号余额 130.00 操作类型 人工加款 人工扣款 金额 确 定" at bounding box center [886, 400] width 1328 height 285
drag, startPoint x: 393, startPoint y: 227, endPoint x: 451, endPoint y: 235, distance: 58.5
click at [122, 196] on section "代理端 数据中心 会员管理 会员列表 充值列表 提现列表 赠送彩金 会员加扣款 会员加减打码量 产品管理 开奖记录 注单管理 产品列表 即时注单 产品预设置 …" at bounding box center [784, 345] width 1568 height 691
click at [601, 226] on button "查 询" at bounding box center [591, 230] width 51 height 25
click at [943, 303] on form "会员账号 珠宝宝90 会员姓名 张宝向 账号余额 0.00 操作类型 人工加款 人工扣款 金额 确 定" at bounding box center [886, 400] width 1328 height 285
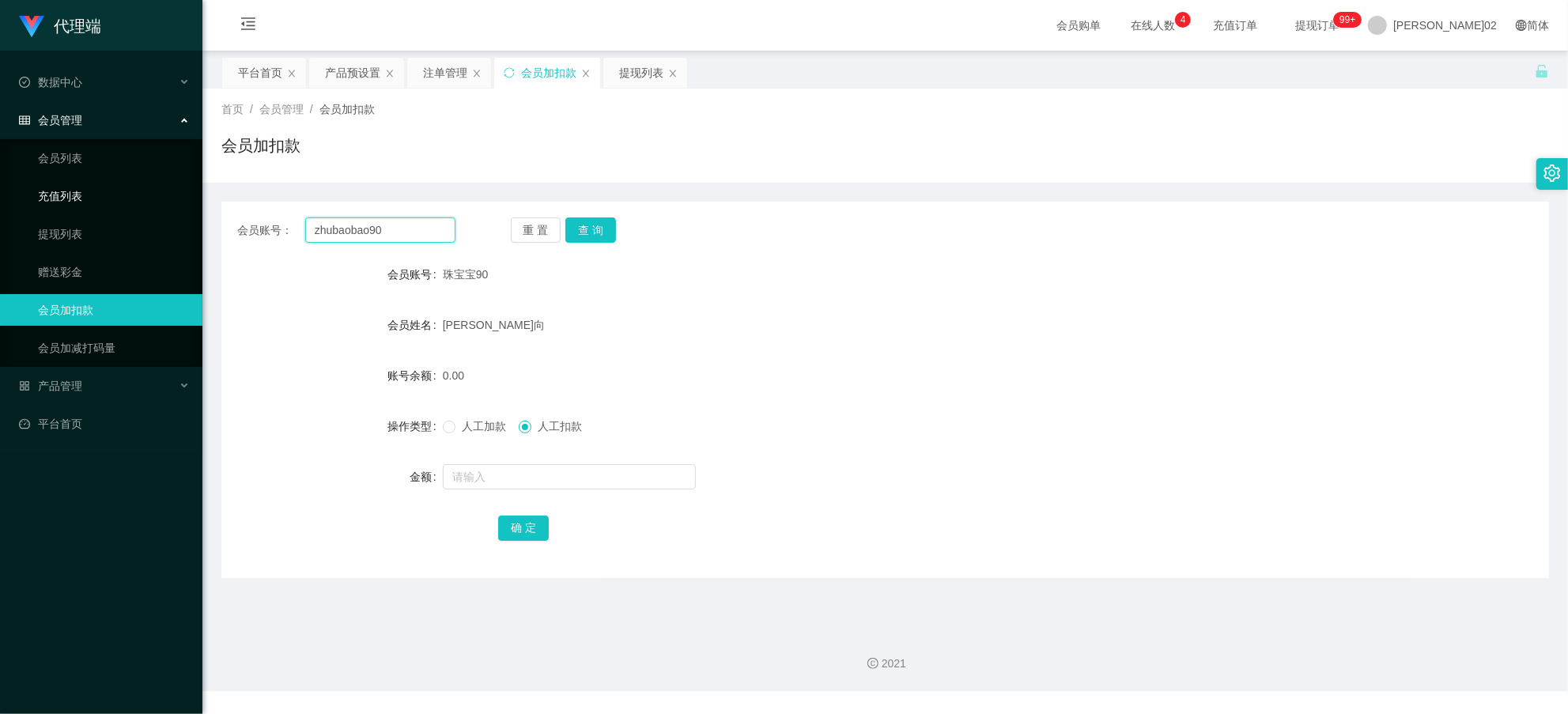
drag, startPoint x: 411, startPoint y: 222, endPoint x: 180, endPoint y: 211, distance: 231.3
click at [180, 212] on section "代理端 数据中心 会员管理 会员列表 充值列表 提现列表 赠送彩金 会员加扣款 会员加减打码量 产品管理 开奖记录 注单管理 产品列表 即时注单 产品预设置 …" at bounding box center [784, 345] width 1568 height 691
paste input "Lcs0178828931"
type input "Lcs0178828931"
click at [601, 229] on button "查 询" at bounding box center [591, 230] width 51 height 25
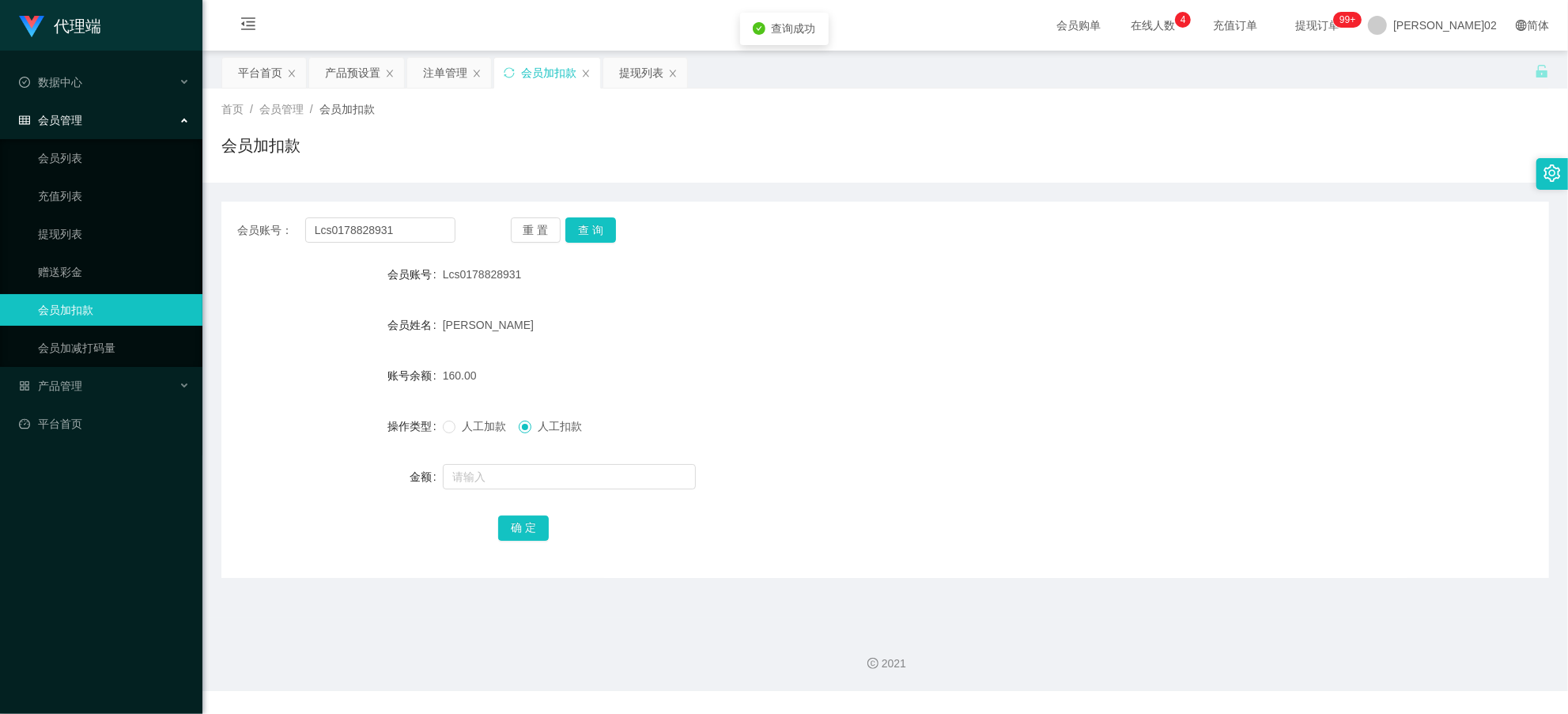
click at [845, 359] on div "160.00" at bounding box center [830, 375] width 774 height 32
click at [487, 468] on input "text" at bounding box center [570, 477] width 253 height 25
type input "30"
click at [518, 523] on button "确 定" at bounding box center [524, 527] width 51 height 25
click at [1139, 509] on form "会员账号 Lcs0178828931 会员姓名 李振祥 账号余额 160.00 操作类型 人工加款 人工扣款 金额 30 确 定" at bounding box center [886, 400] width 1328 height 285
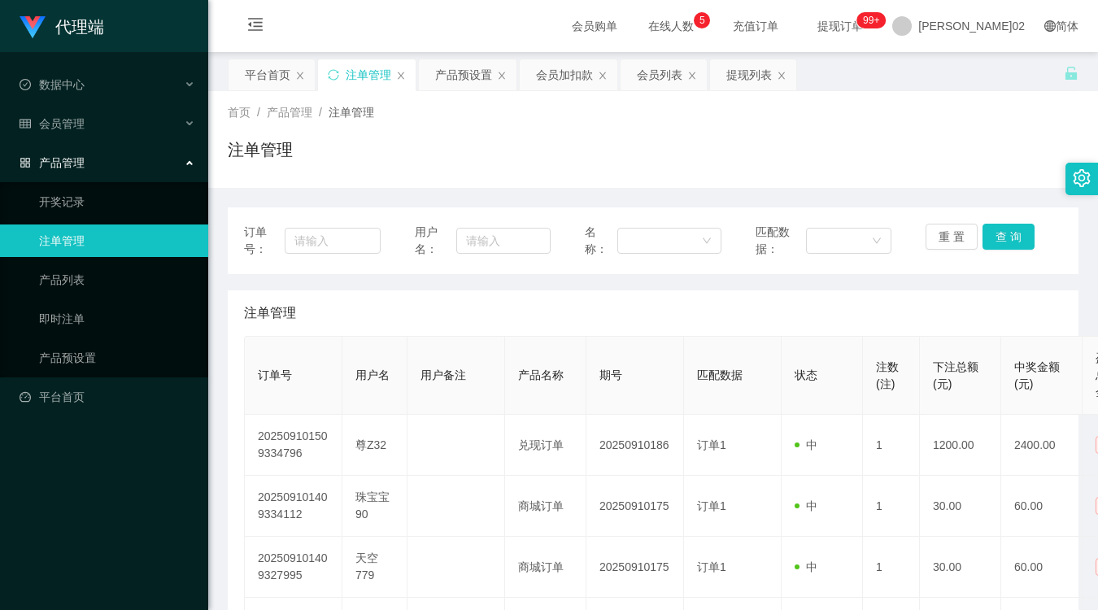
drag, startPoint x: 580, startPoint y: 78, endPoint x: 571, endPoint y: 98, distance: 22.2
click at [557, 70] on div "会员加扣款" at bounding box center [564, 74] width 57 height 31
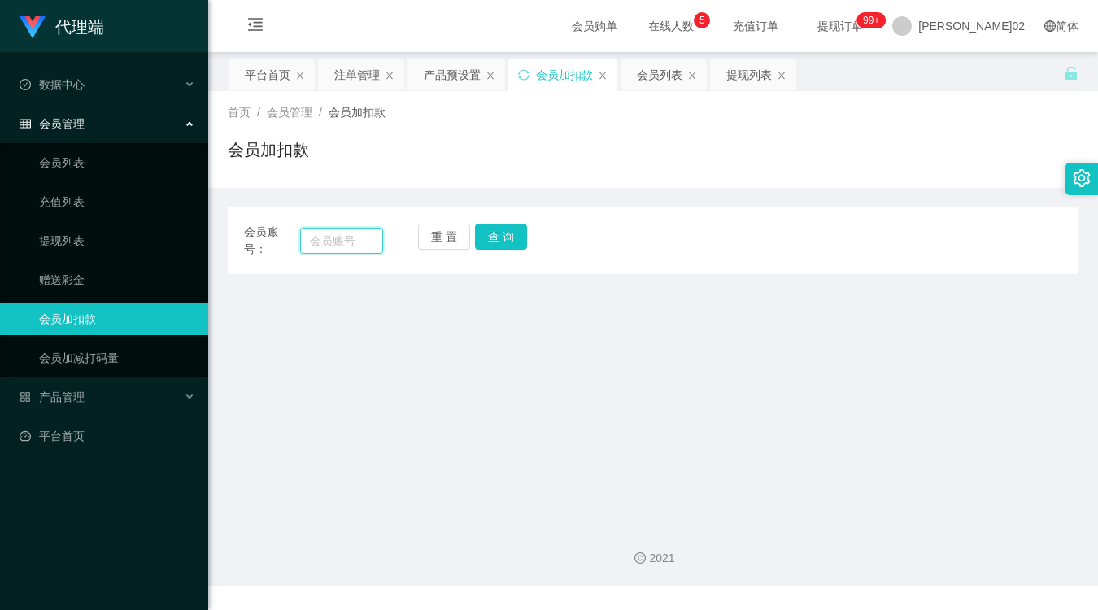
drag, startPoint x: 344, startPoint y: 242, endPoint x: 395, endPoint y: 247, distance: 50.8
click at [344, 242] on input "text" at bounding box center [341, 241] width 83 height 26
paste input "Wingsing9900"
type input "Wingsing9900"
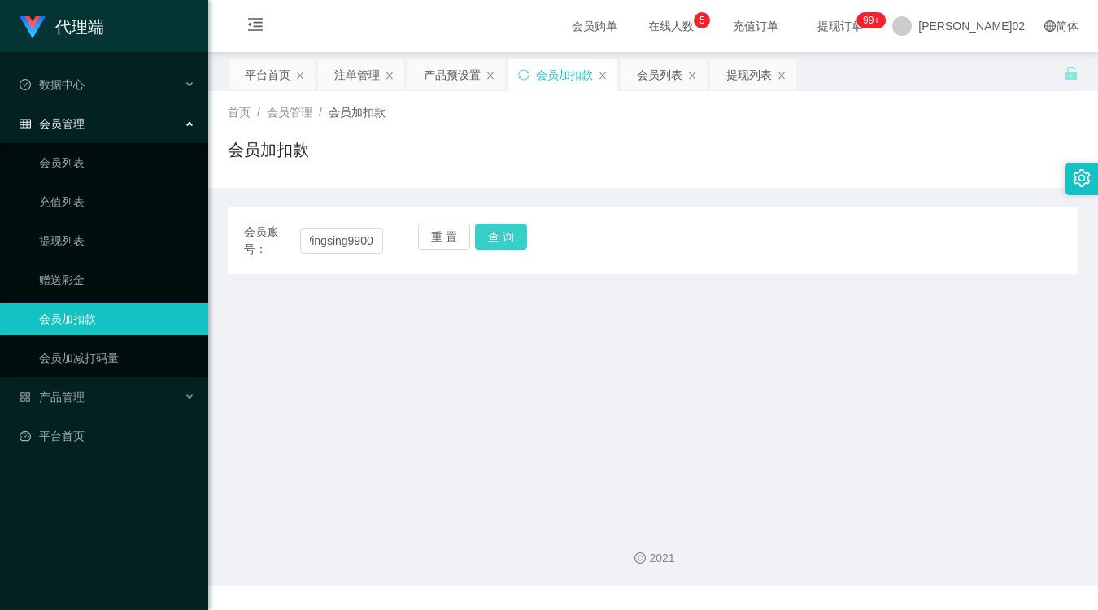
click at [489, 239] on button "查 询" at bounding box center [501, 237] width 52 height 26
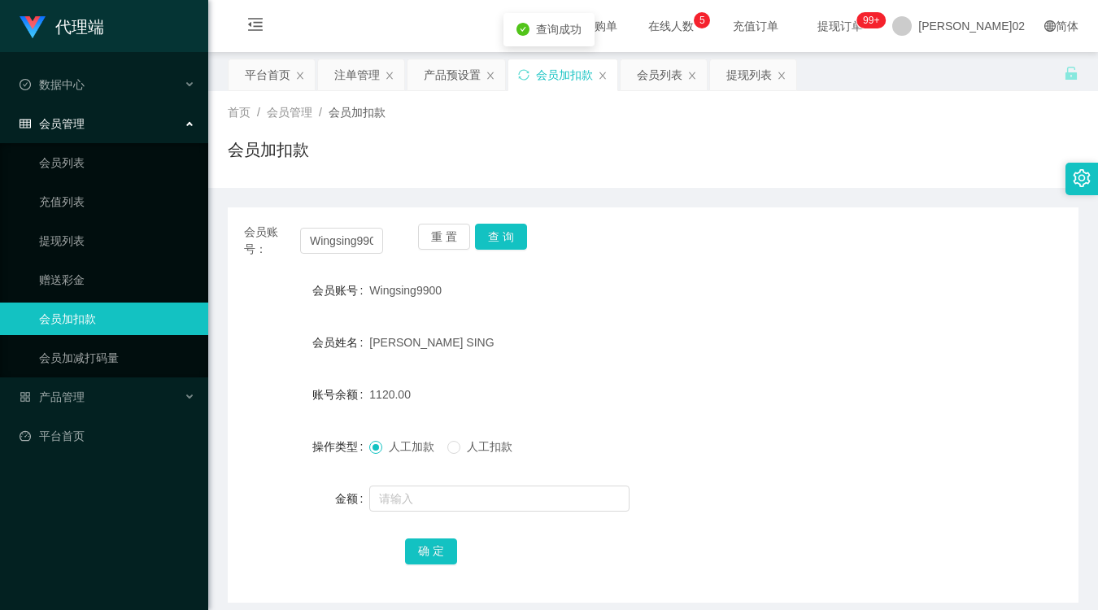
click at [638, 287] on div "Wingsing9900" at bounding box center [617, 290] width 496 height 33
click at [277, 68] on div "平台首页" at bounding box center [268, 74] width 46 height 31
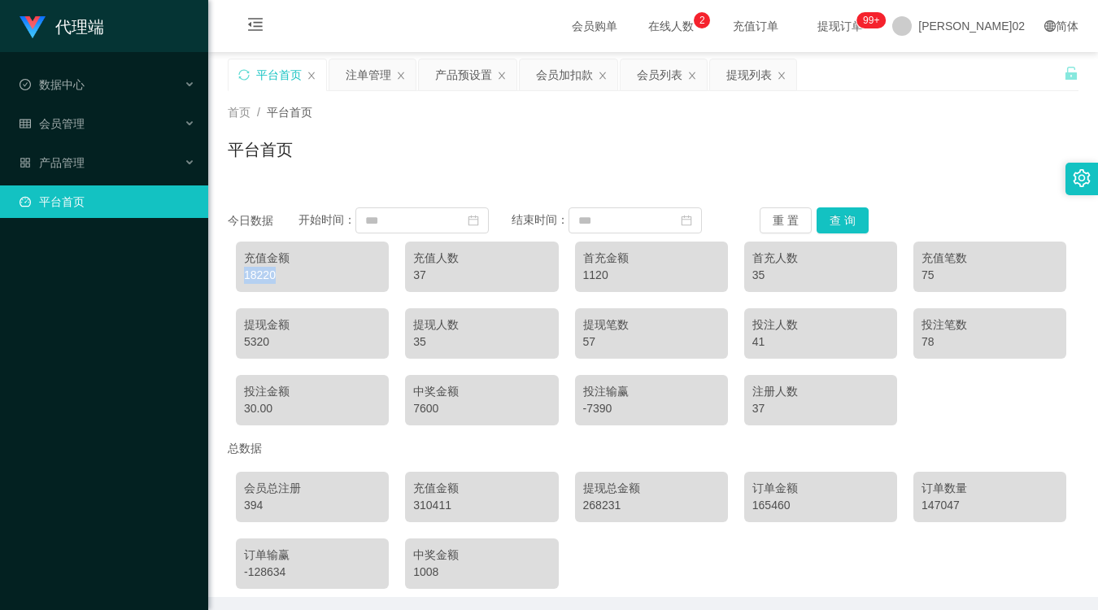
drag, startPoint x: 244, startPoint y: 272, endPoint x: 275, endPoint y: 275, distance: 31.1
click at [275, 275] on div "18220" at bounding box center [312, 275] width 137 height 17
drag, startPoint x: 275, startPoint y: 275, endPoint x: 242, endPoint y: 270, distance: 32.9
click at [244, 270] on div "18220" at bounding box center [312, 275] width 137 height 17
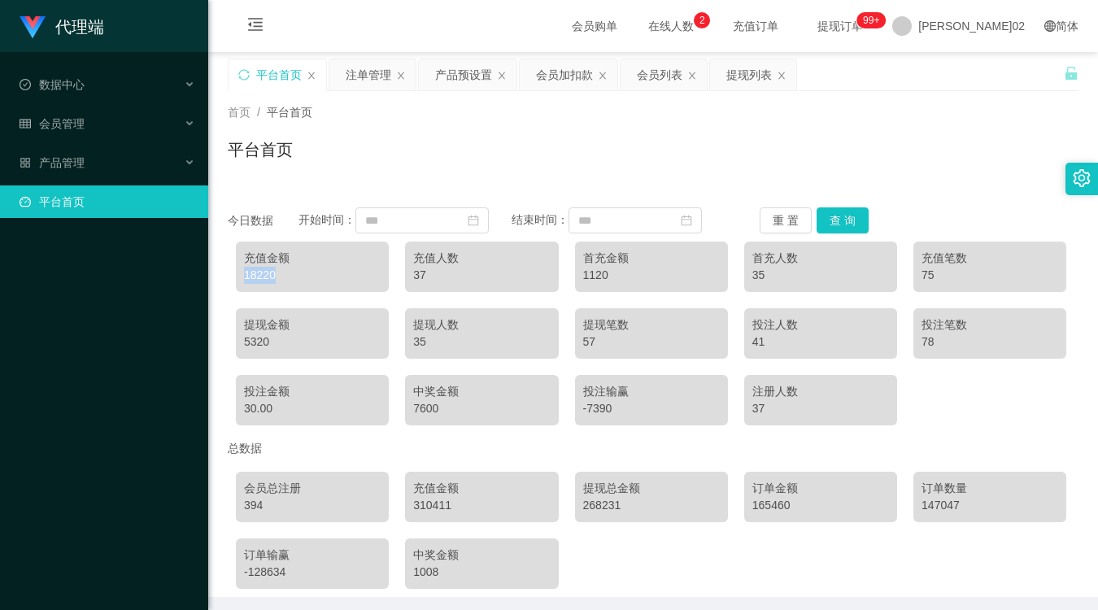
click at [247, 273] on div "18220" at bounding box center [312, 275] width 137 height 17
drag, startPoint x: 244, startPoint y: 273, endPoint x: 274, endPoint y: 275, distance: 30.1
click at [274, 275] on div "18220" at bounding box center [312, 275] width 137 height 17
drag, startPoint x: 274, startPoint y: 275, endPoint x: 238, endPoint y: 268, distance: 36.4
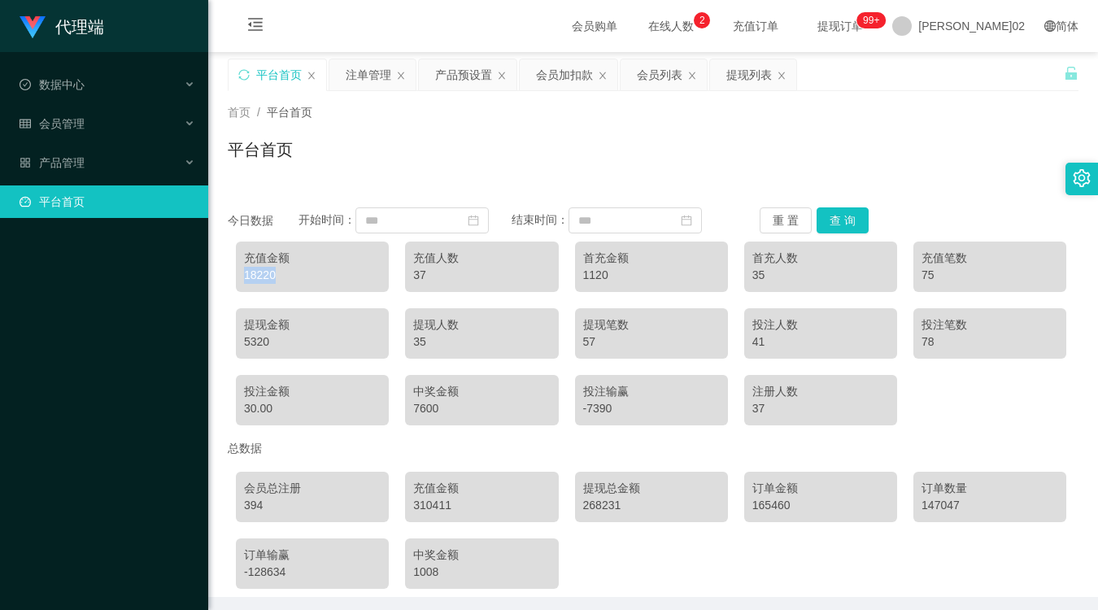
click at [238, 268] on div "充值金额 18220" at bounding box center [312, 267] width 153 height 50
drag, startPoint x: 238, startPoint y: 268, endPoint x: 247, endPoint y: 272, distance: 8.8
click at [247, 272] on div "18220" at bounding box center [312, 275] width 137 height 17
